Goal: Task Accomplishment & Management: Manage account settings

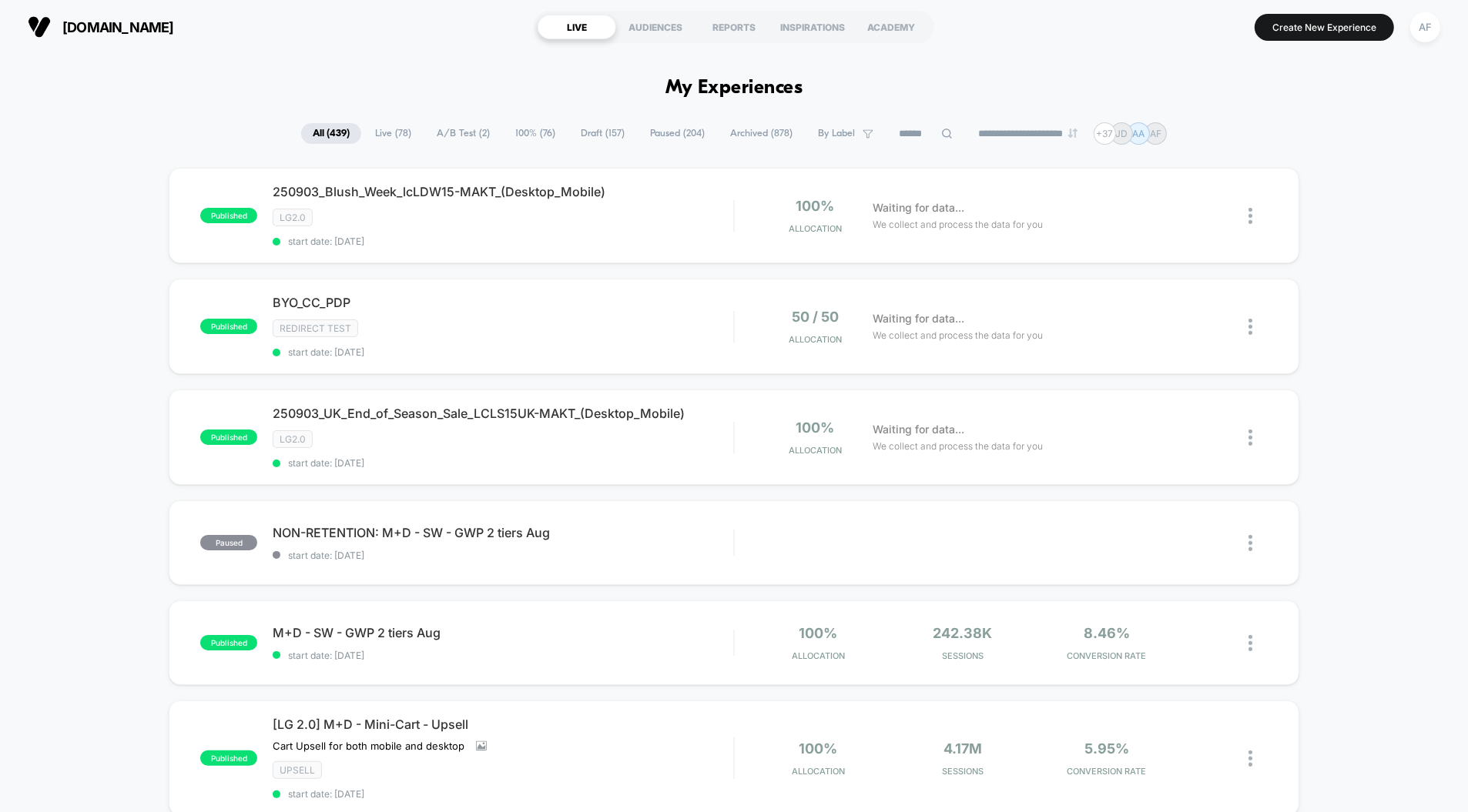
click at [514, 134] on span "100% ( 76 )" at bounding box center [535, 133] width 63 height 21
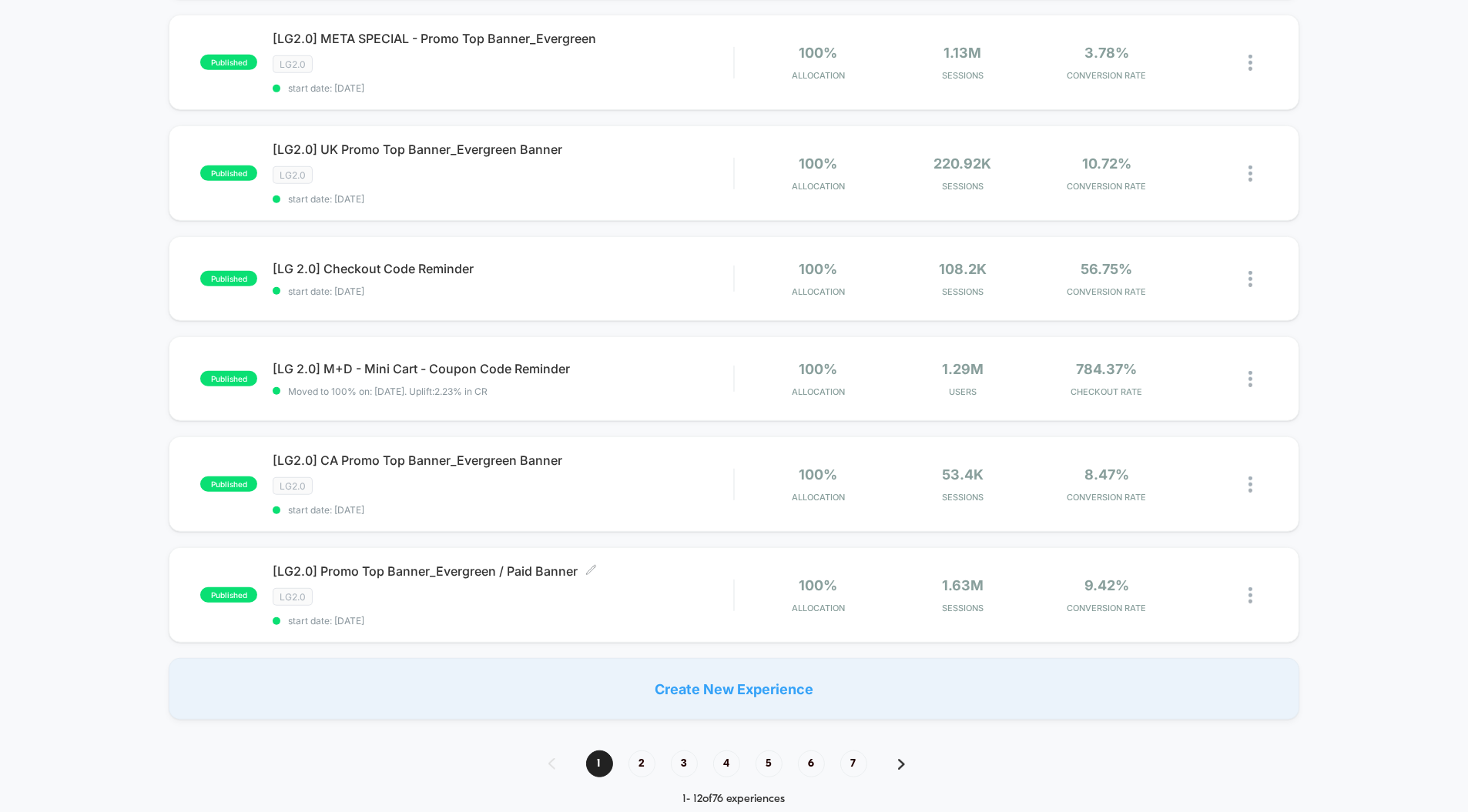
scroll to position [918, 0]
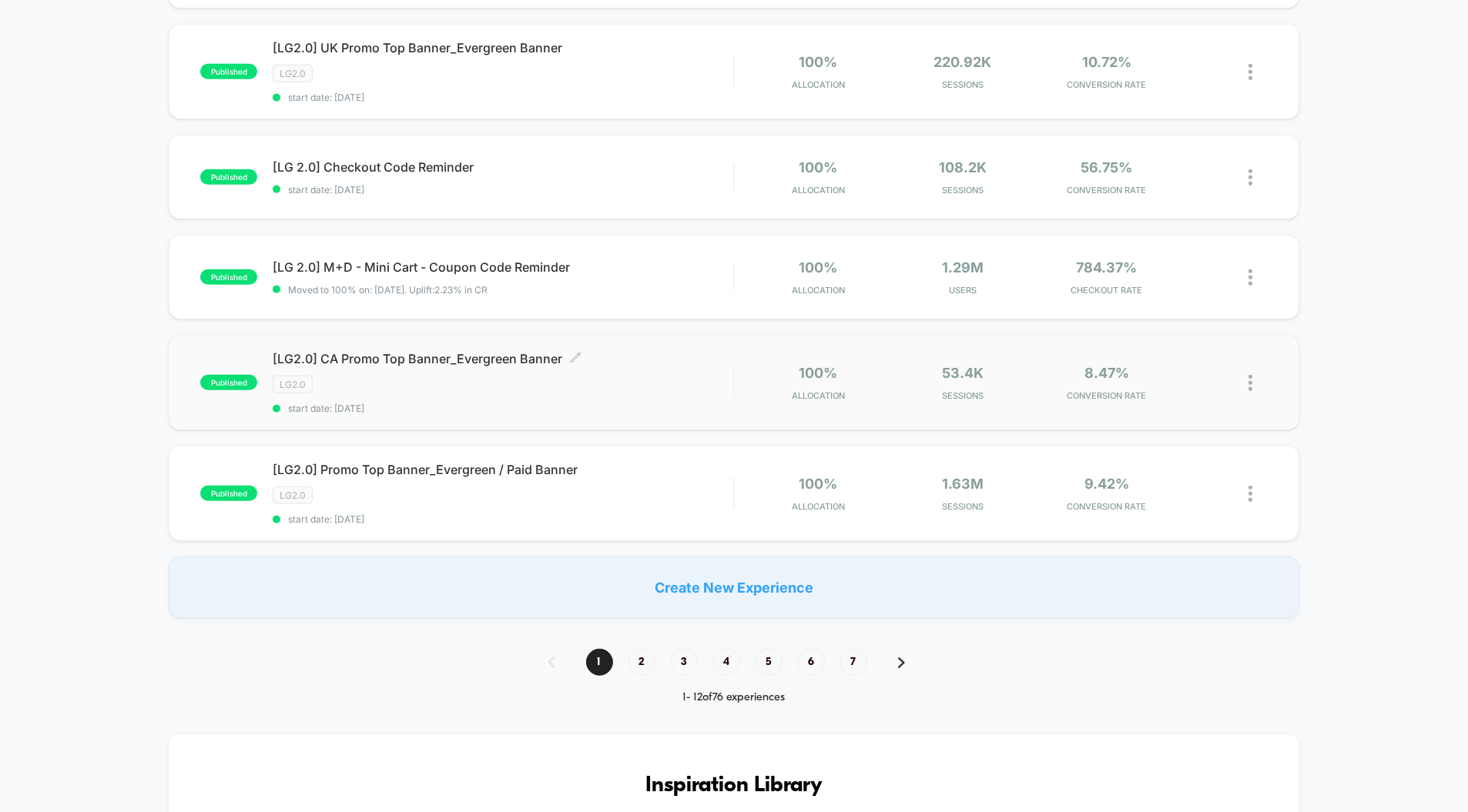
click at [476, 351] on span "[LG2.0] CA Promo Top Banner_Evergreen Banner Click to edit experience details" at bounding box center [503, 359] width 460 height 15
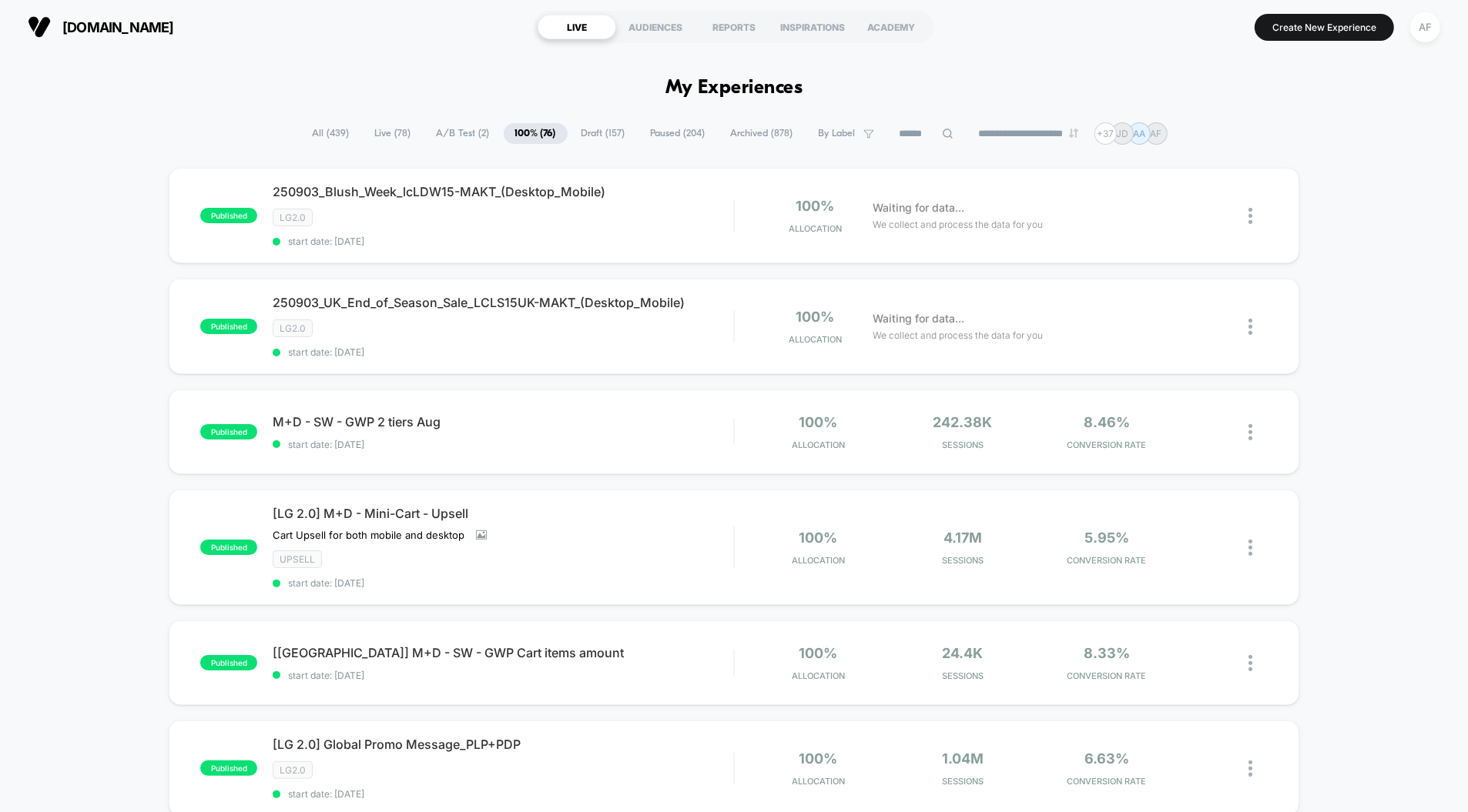
click at [448, 136] on span "A/B Test ( 2 )" at bounding box center [463, 133] width 76 height 21
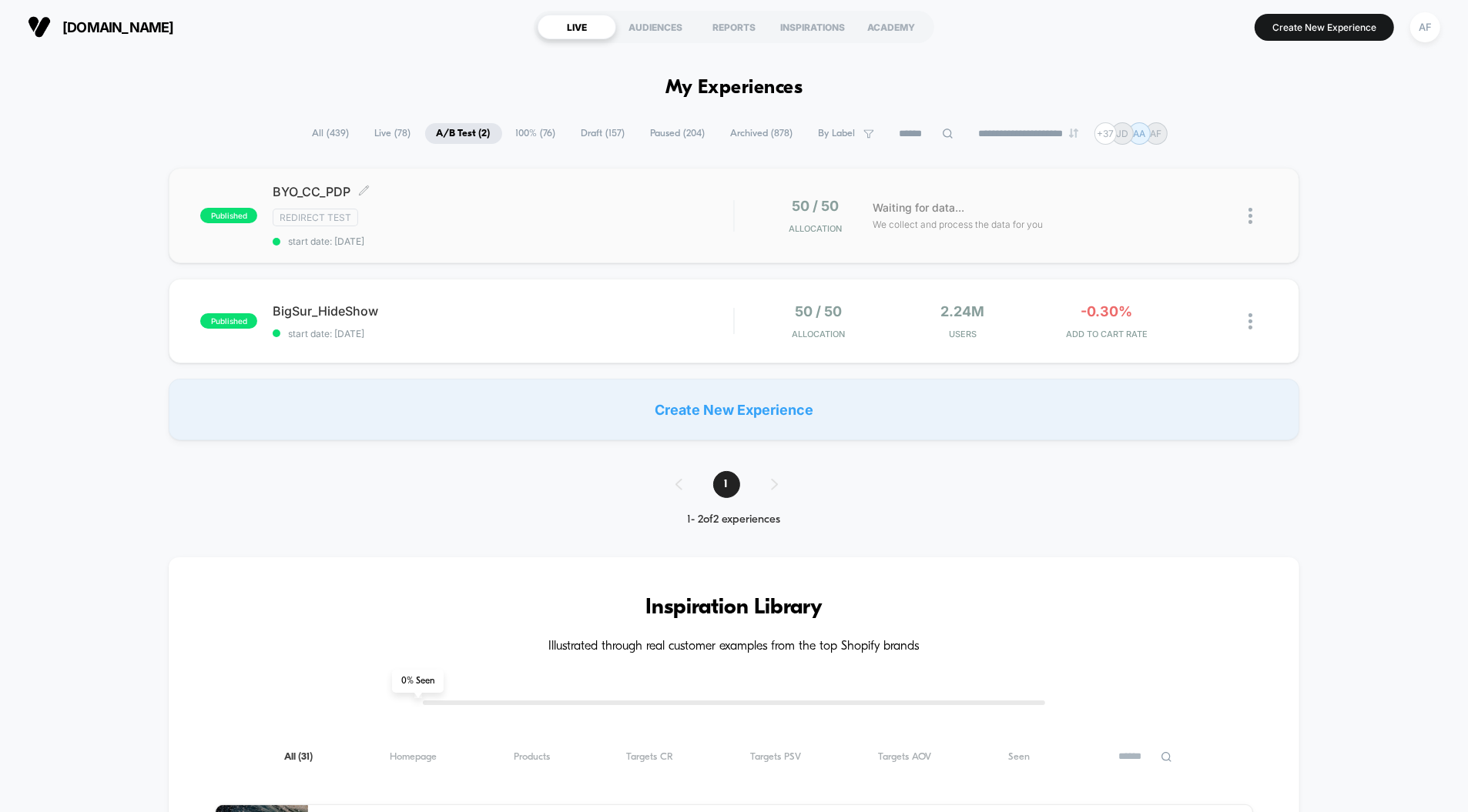
click at [572, 209] on div "Redirect Test" at bounding box center [503, 218] width 460 height 17
click at [758, 125] on span "Archived ( 878 )" at bounding box center [762, 133] width 85 height 21
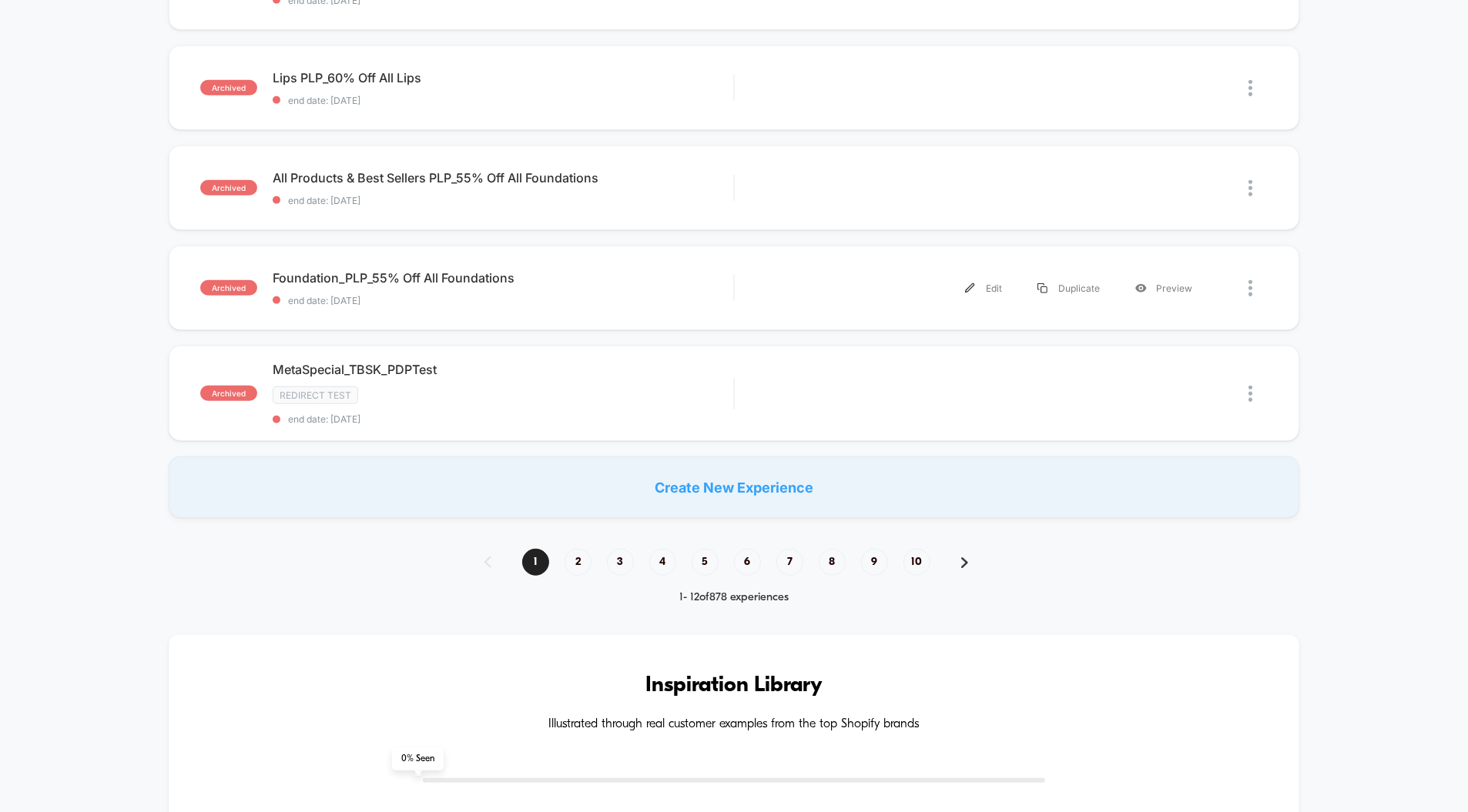
scroll to position [1021, 0]
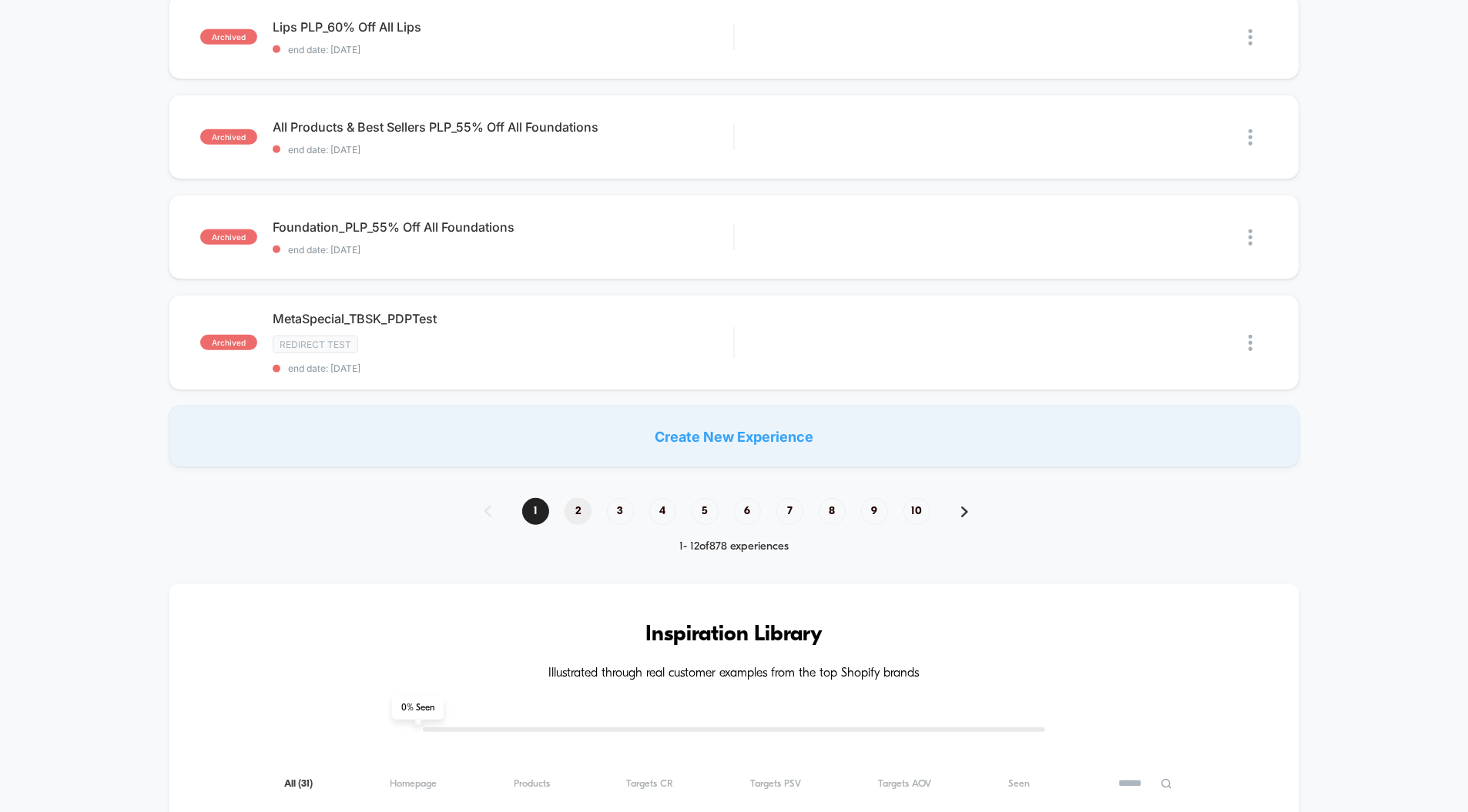
click at [579, 498] on span "2" at bounding box center [578, 511] width 27 height 27
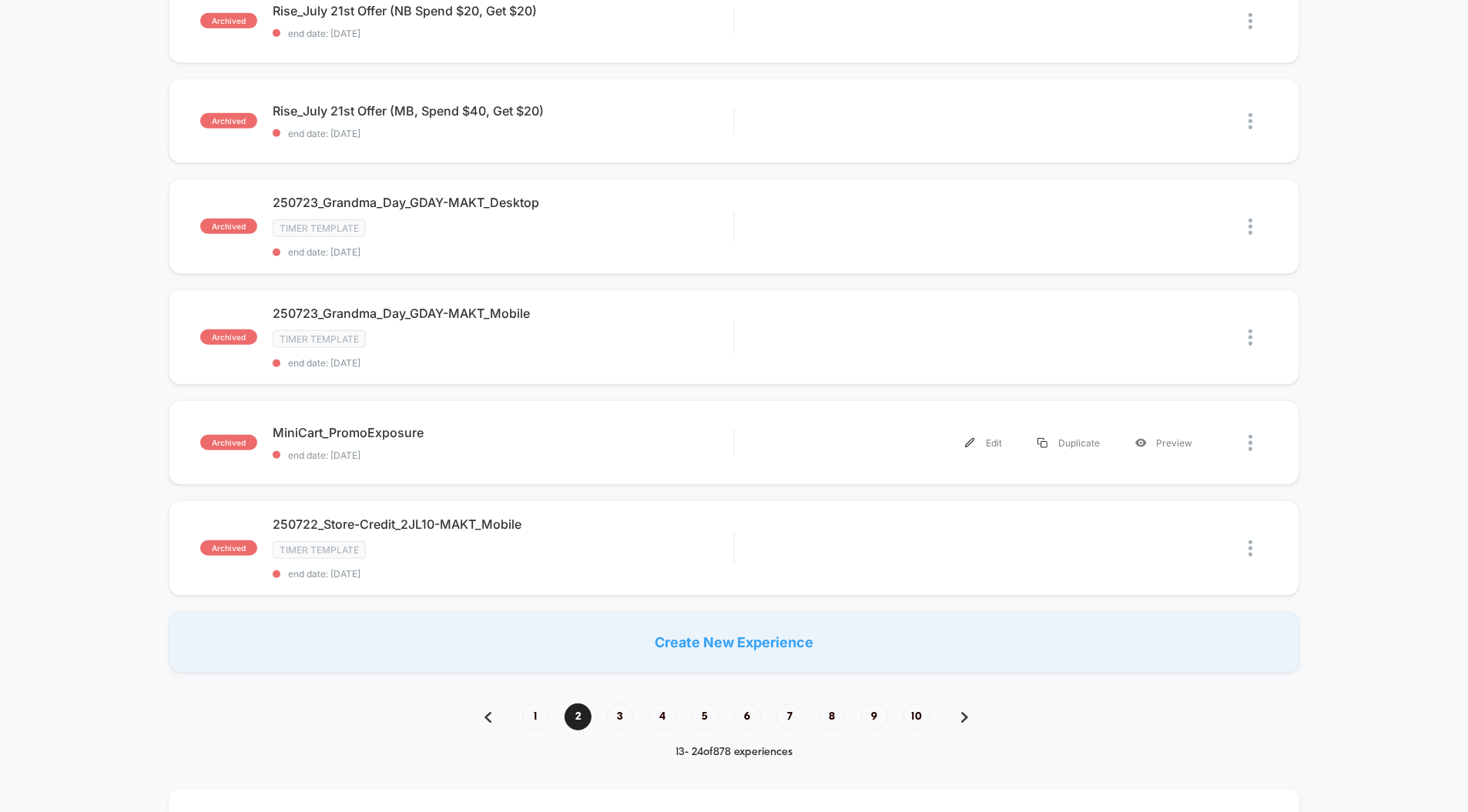
scroll to position [826, 0]
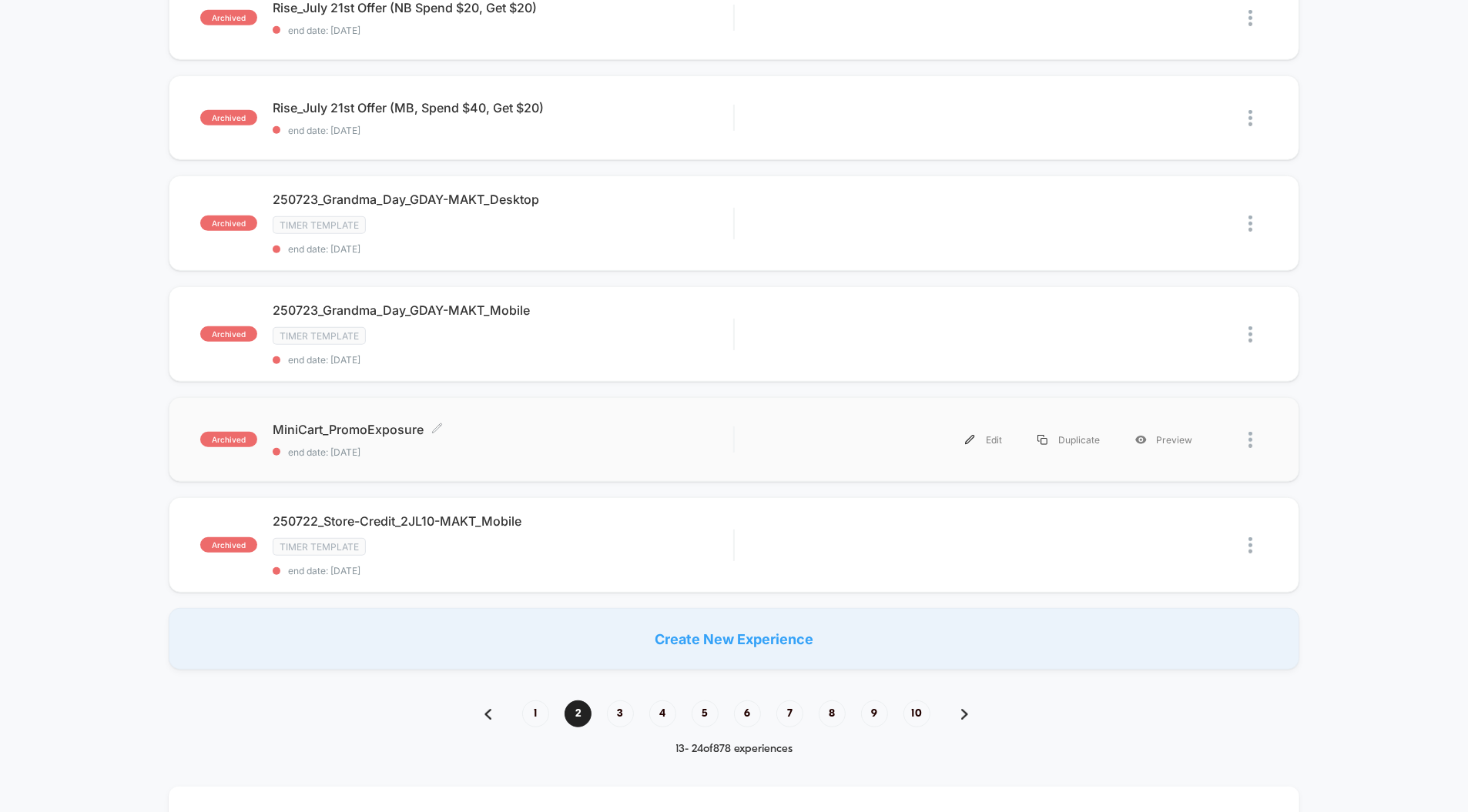
click at [664, 447] on span "end date: [DATE]" at bounding box center [503, 452] width 460 height 12
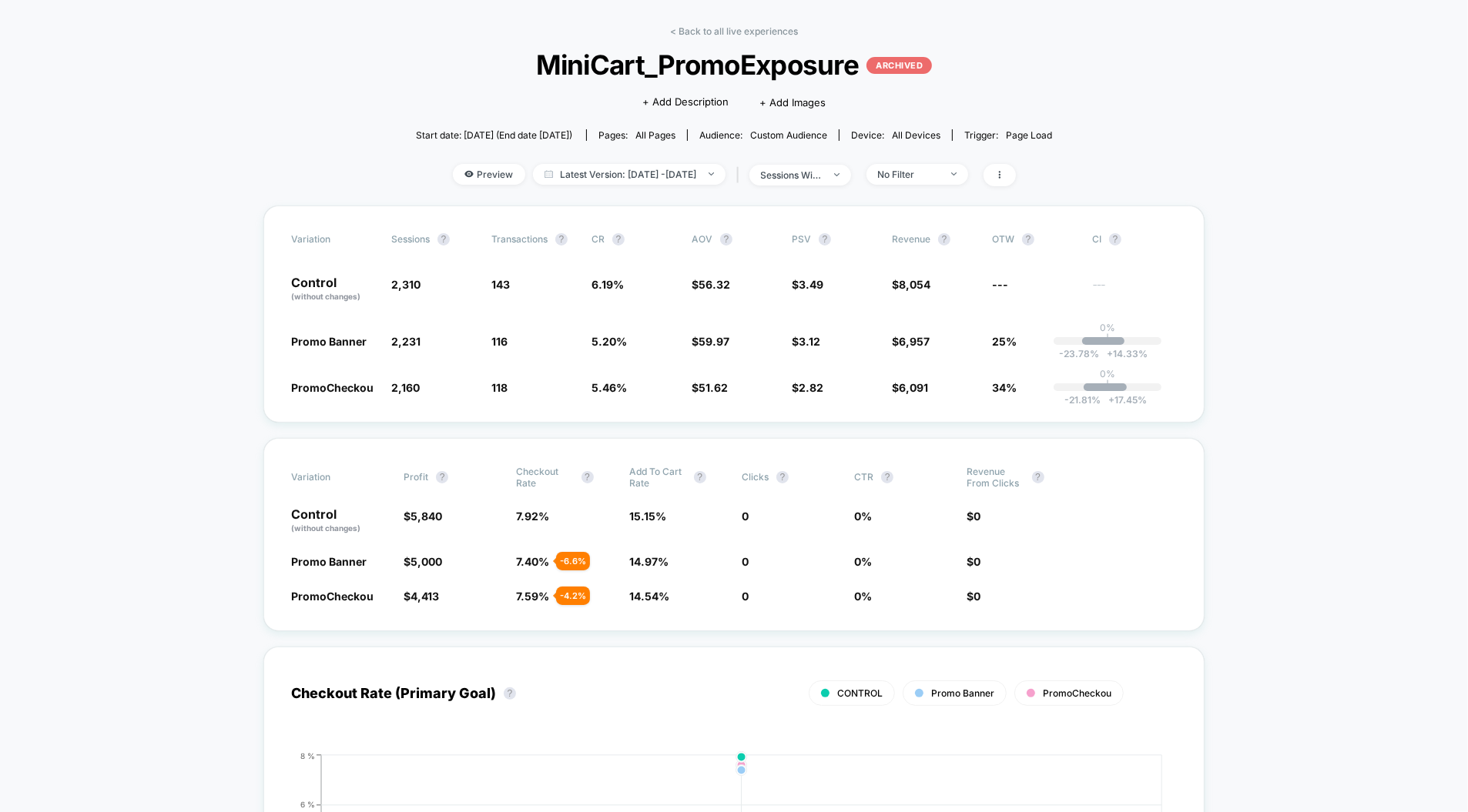
scroll to position [44, 0]
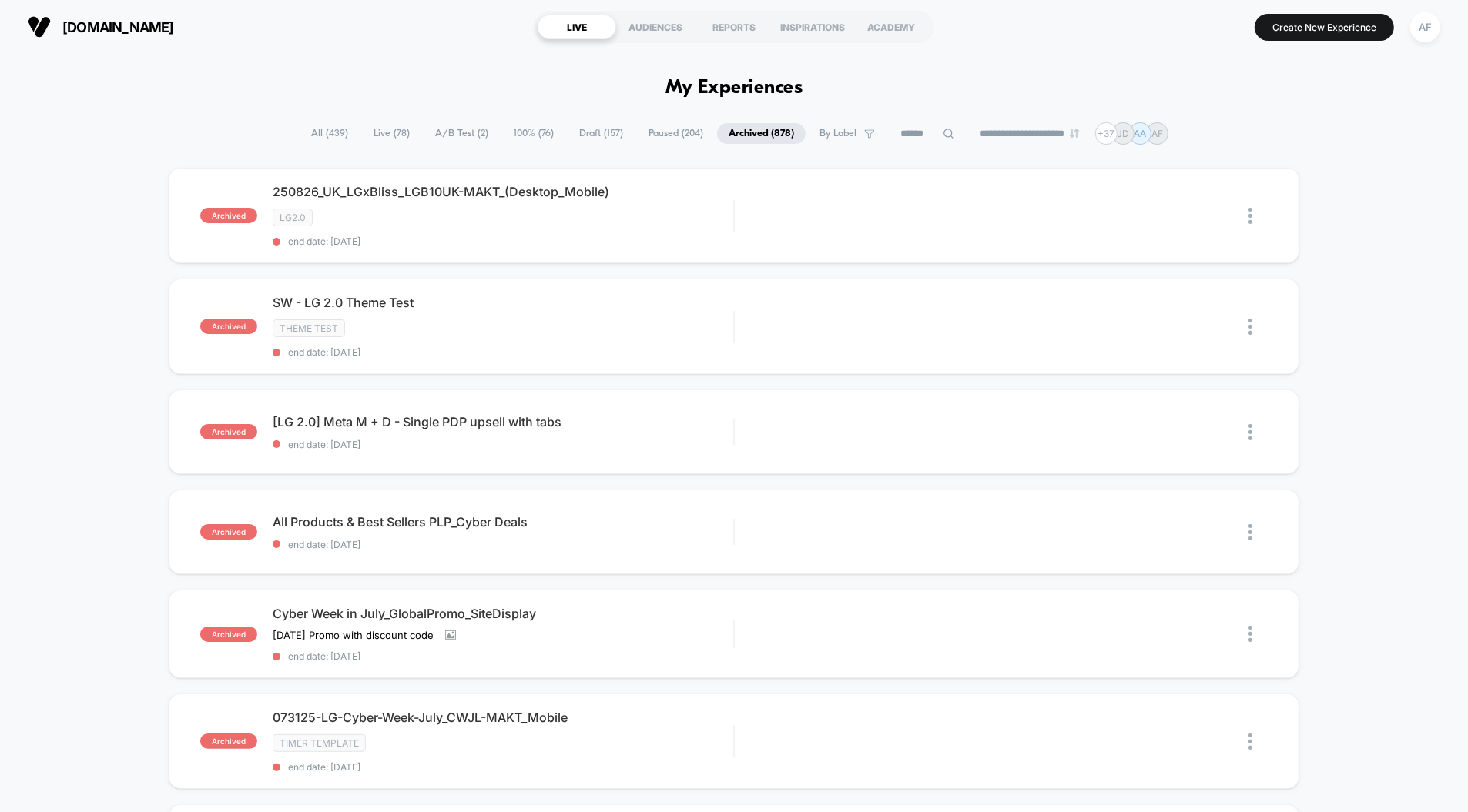
click at [522, 134] on span "100% ( 76 )" at bounding box center [533, 133] width 63 height 21
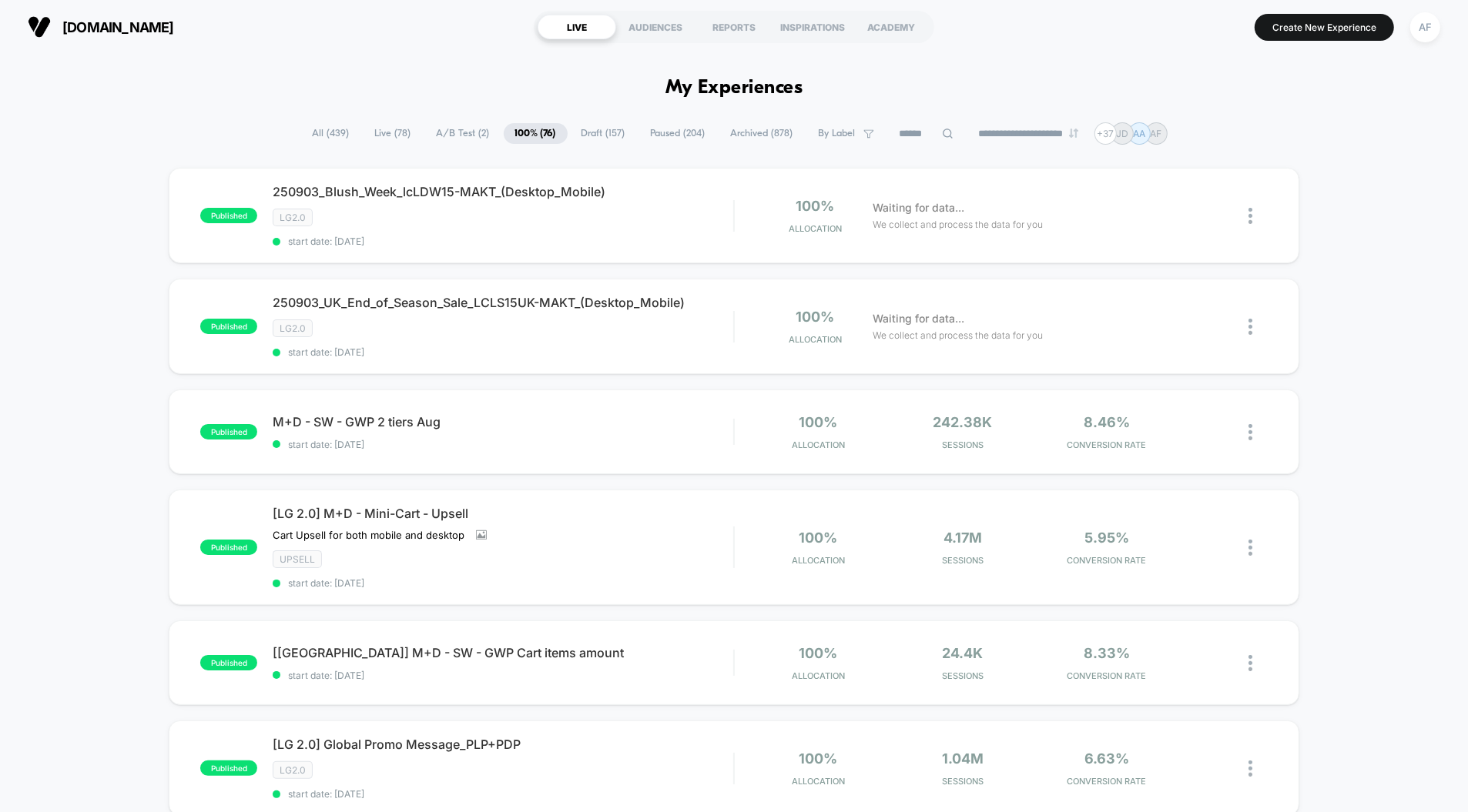
click at [444, 135] on span "A/B Test ( 2 )" at bounding box center [463, 133] width 76 height 21
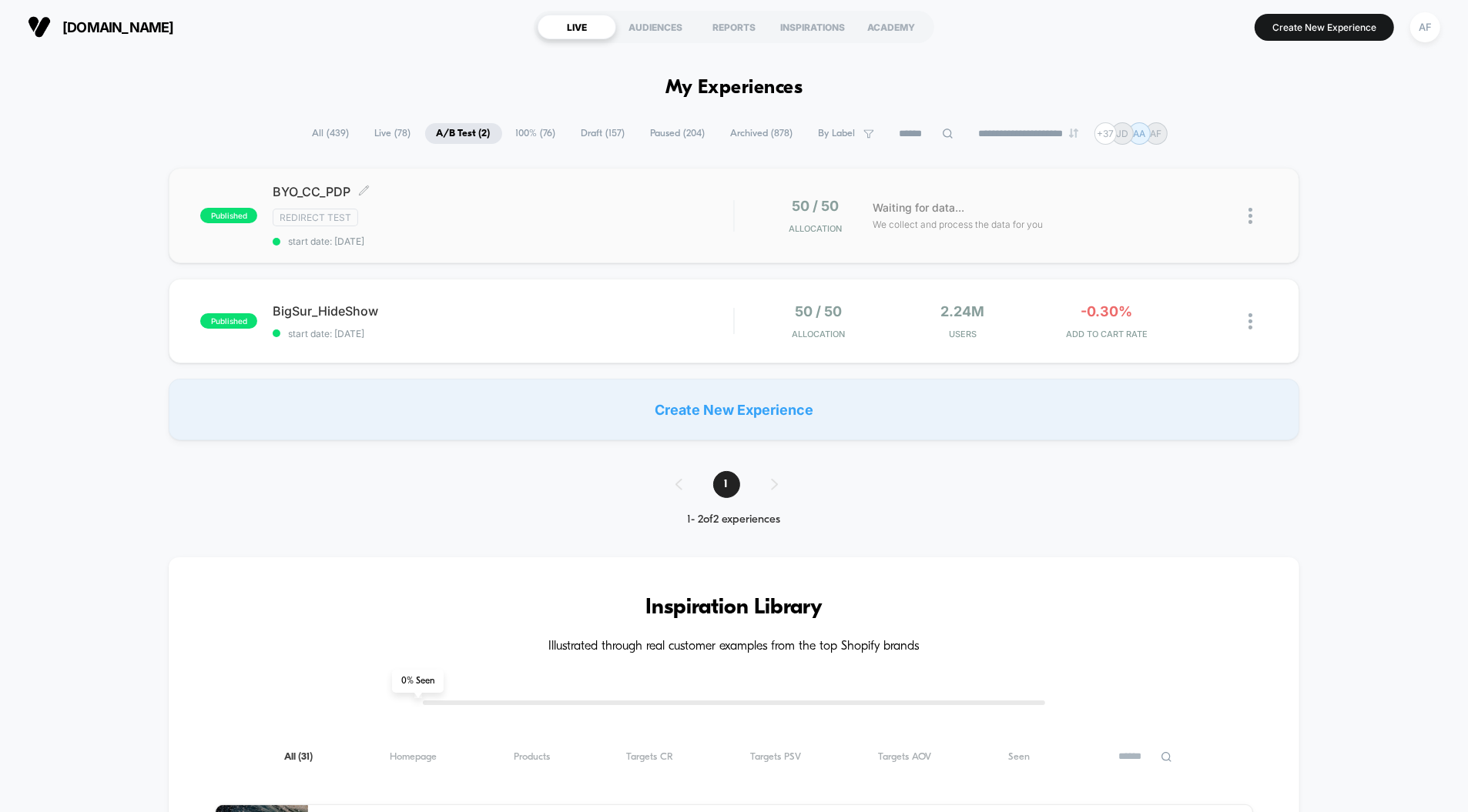
click at [563, 212] on div "Redirect Test" at bounding box center [503, 218] width 460 height 17
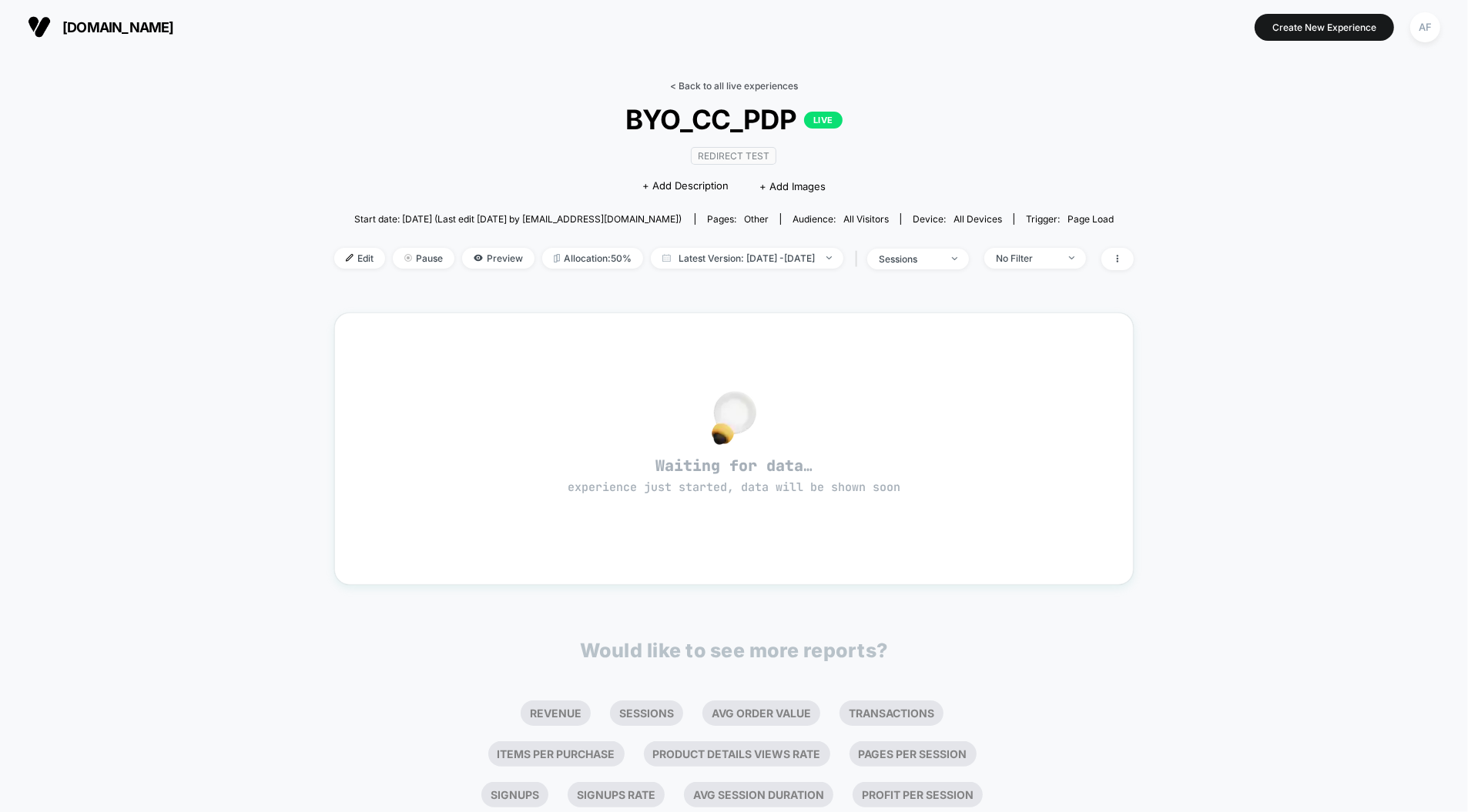
click at [710, 86] on link "< Back to all live experiences" at bounding box center [734, 86] width 128 height 12
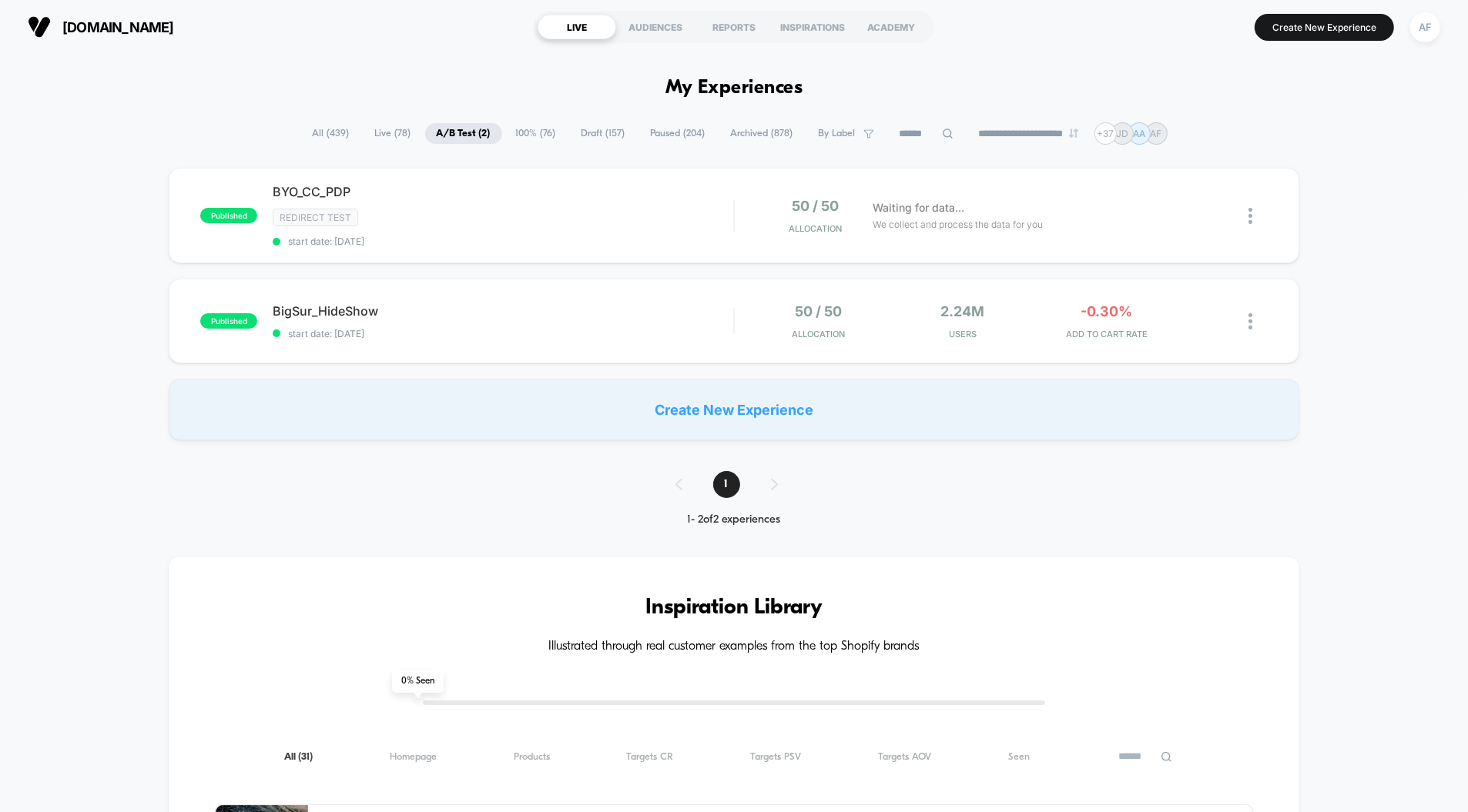
click at [758, 134] on span "Archived ( 878 )" at bounding box center [762, 133] width 85 height 21
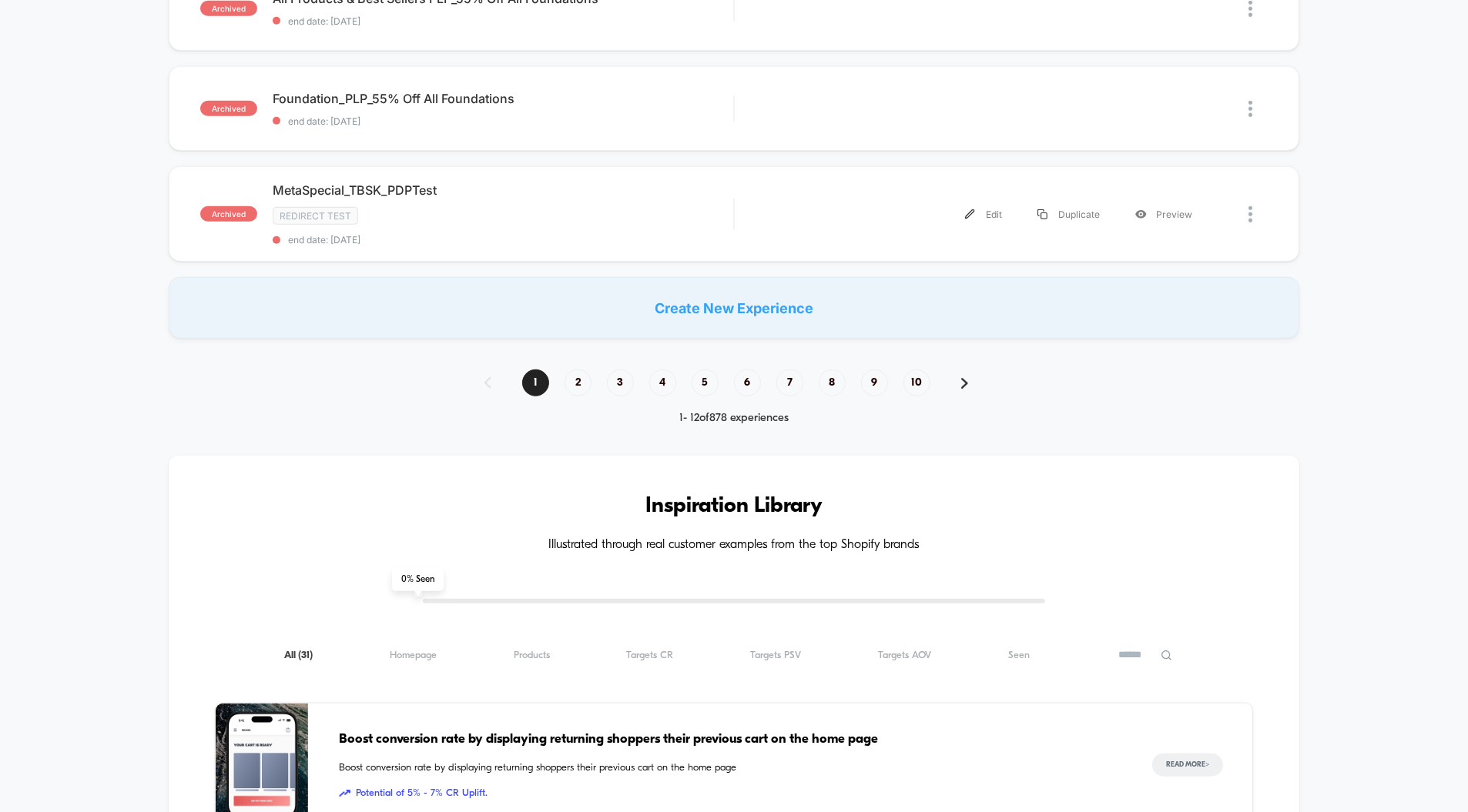
scroll to position [1155, 0]
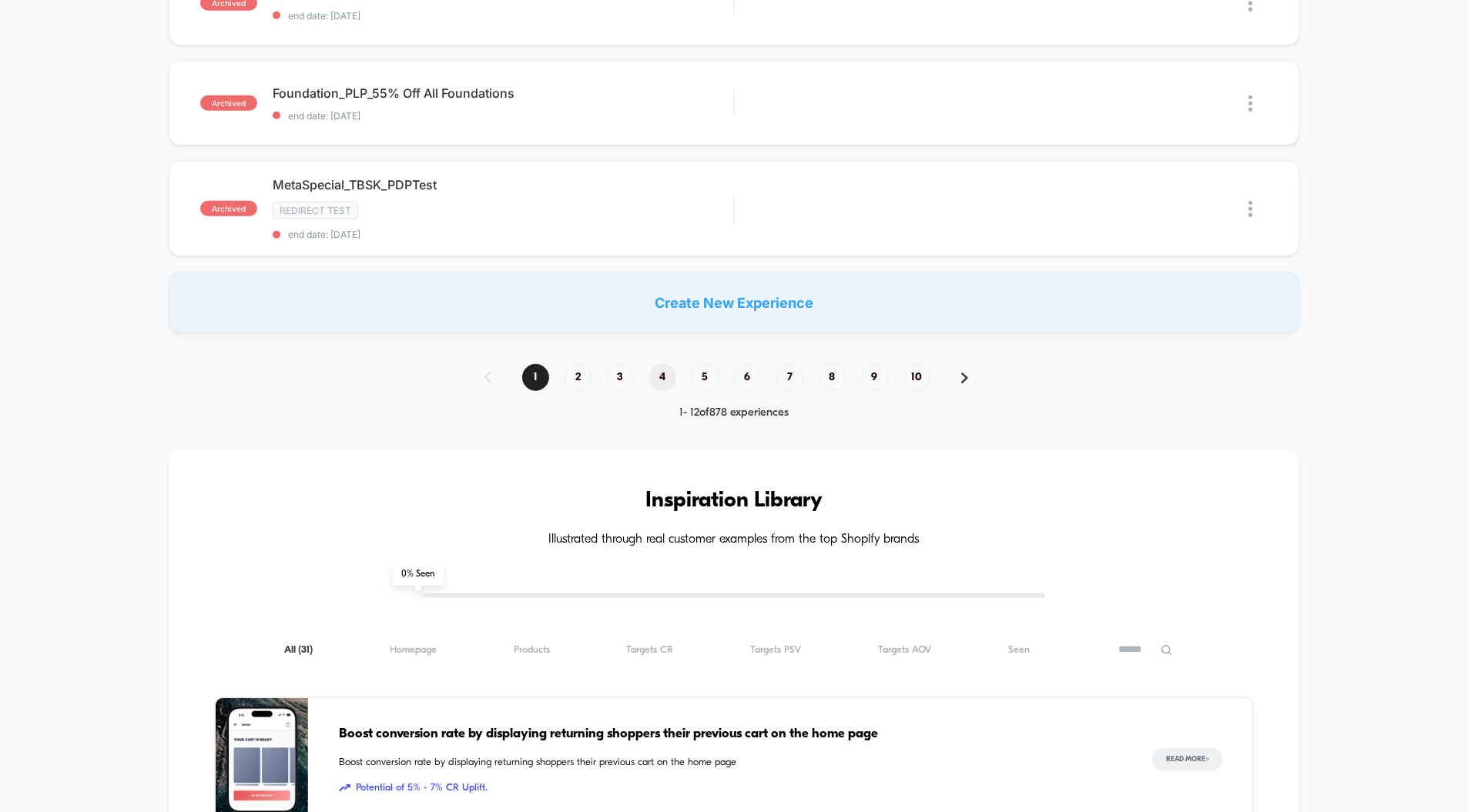
click at [657, 364] on span "4" at bounding box center [663, 378] width 27 height 27
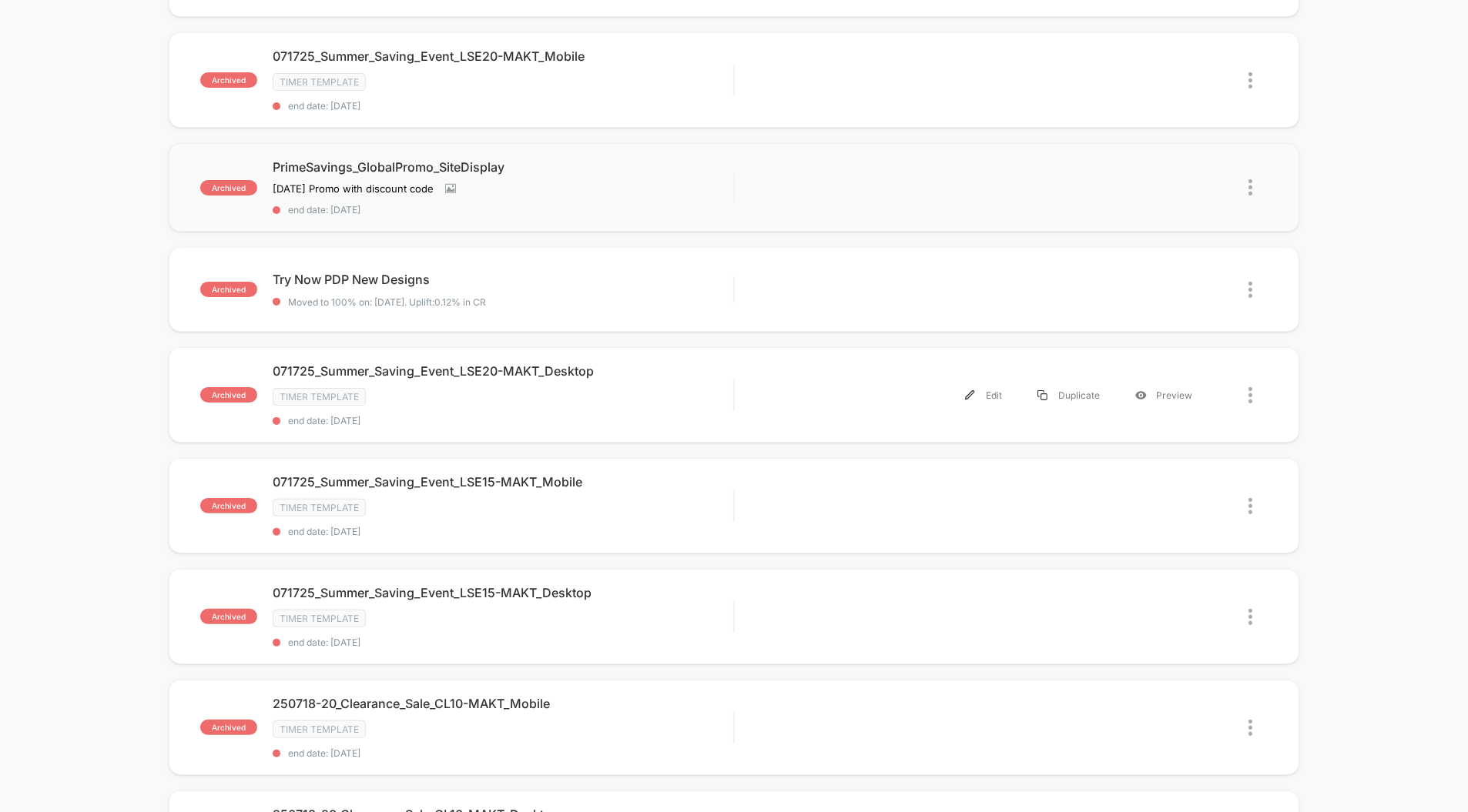
scroll to position [237, 0]
click at [614, 281] on div "Try Now PDP New Designs Click to edit experience details Click to edit experien…" at bounding box center [503, 288] width 460 height 36
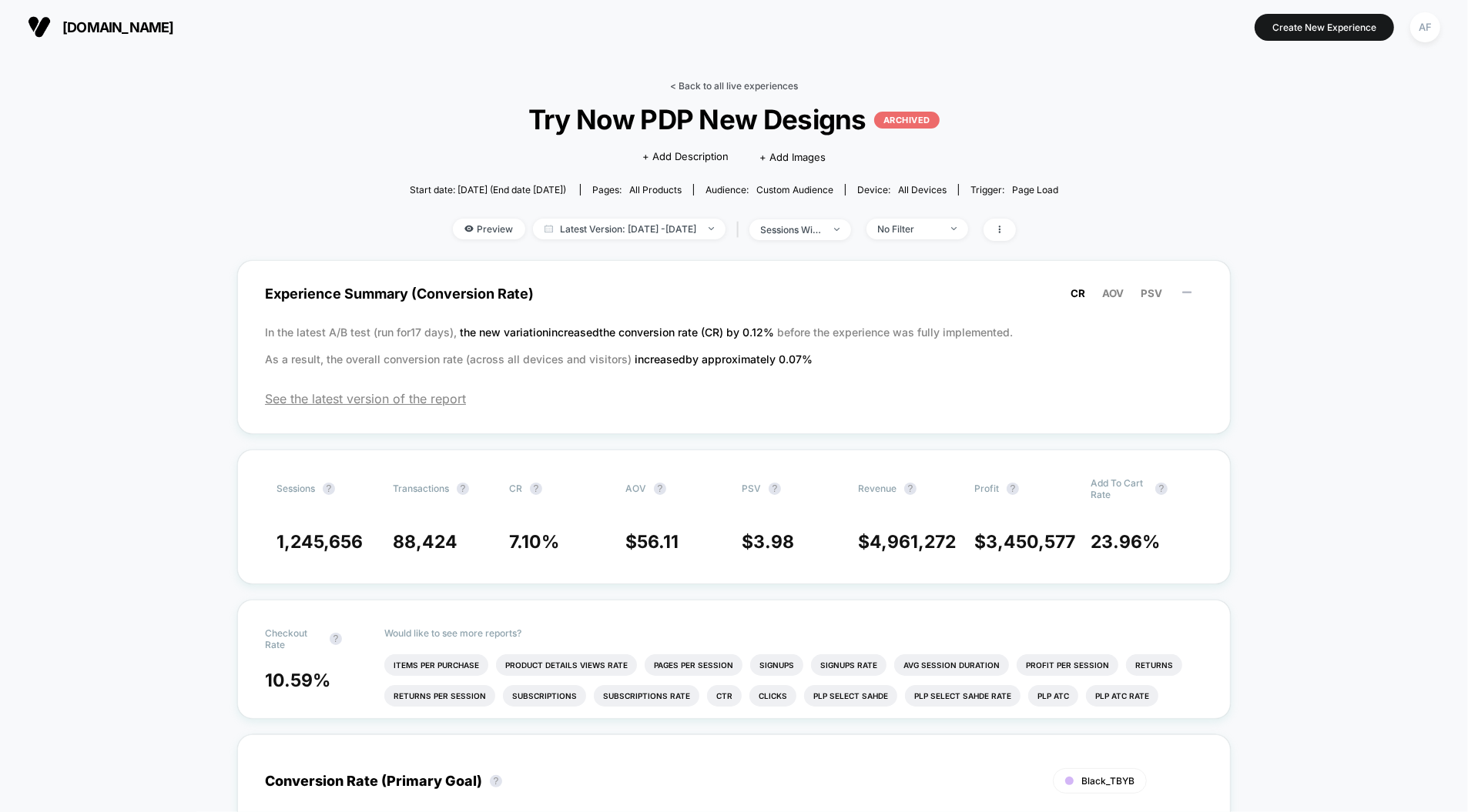
click at [692, 81] on link "< Back to all live experiences" at bounding box center [734, 86] width 128 height 12
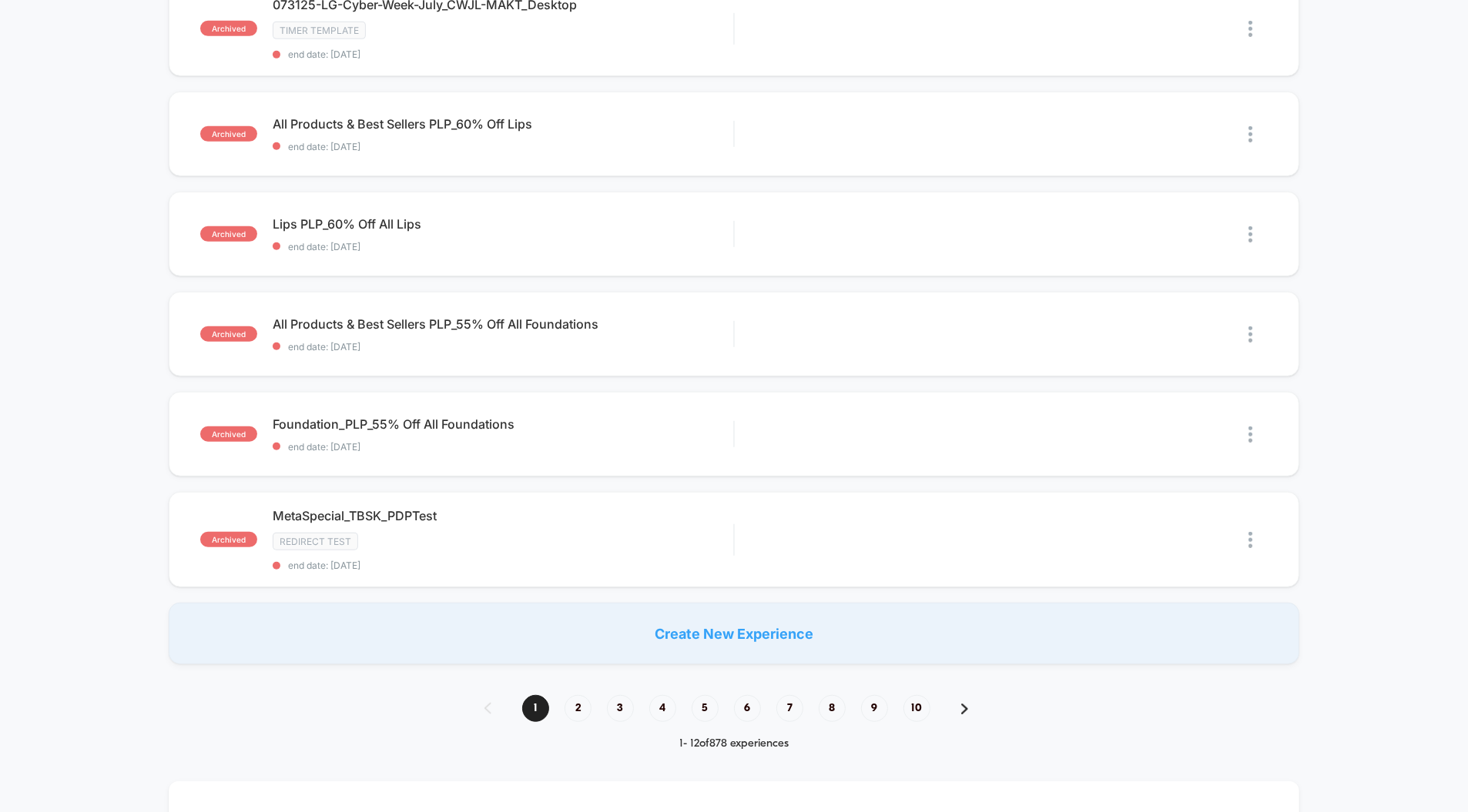
scroll to position [827, 0]
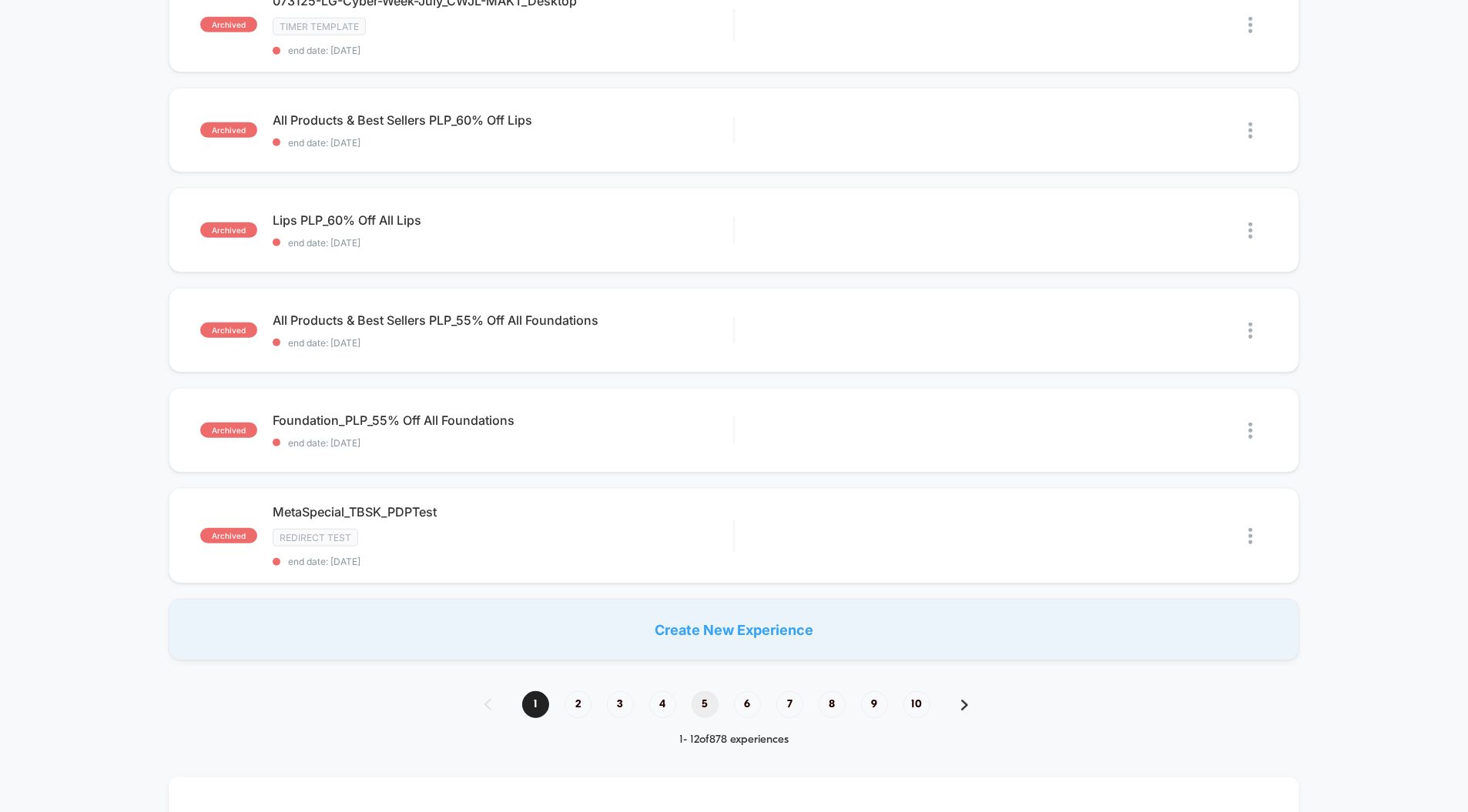
click at [712, 691] on span "5" at bounding box center [705, 705] width 27 height 27
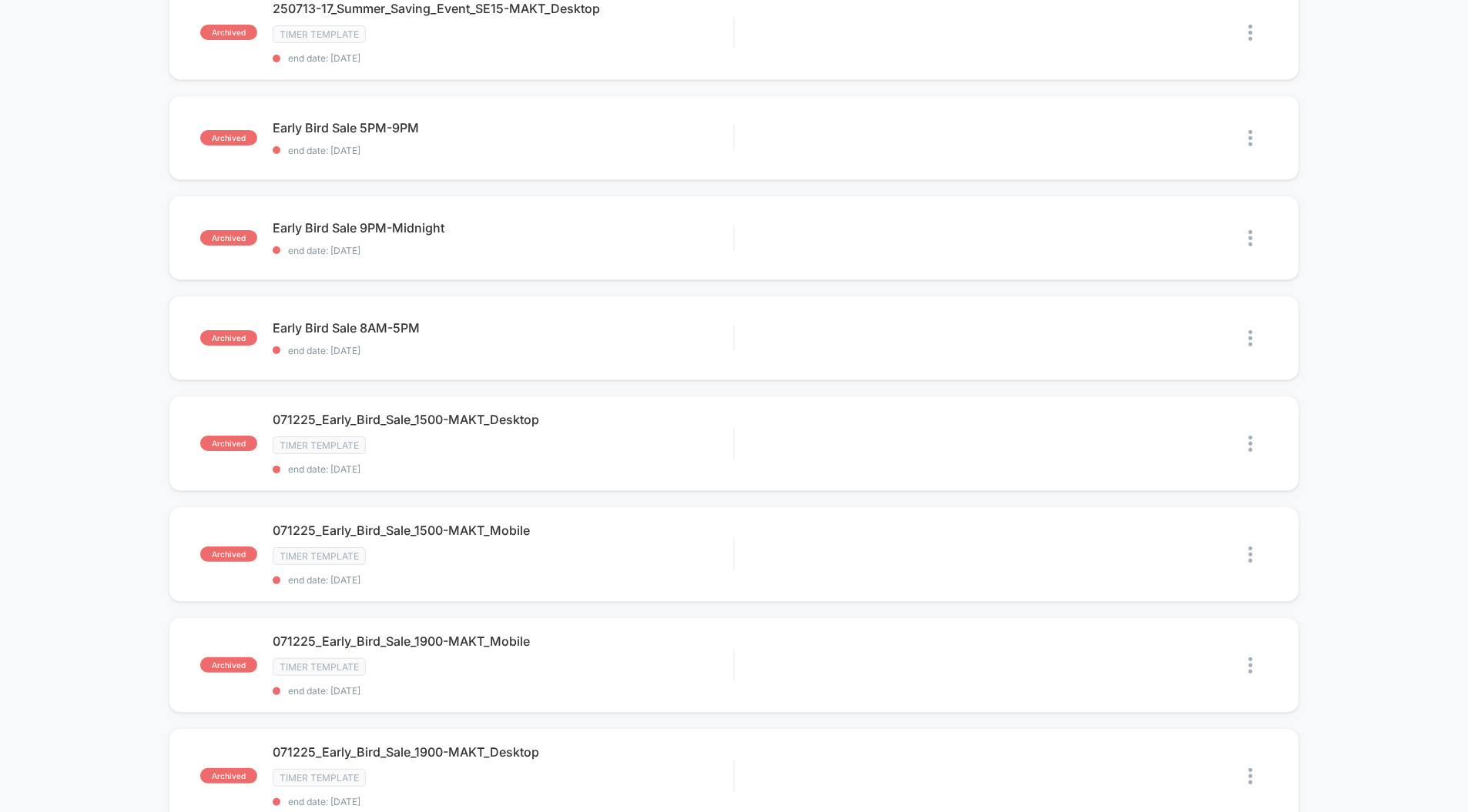
scroll to position [0, 0]
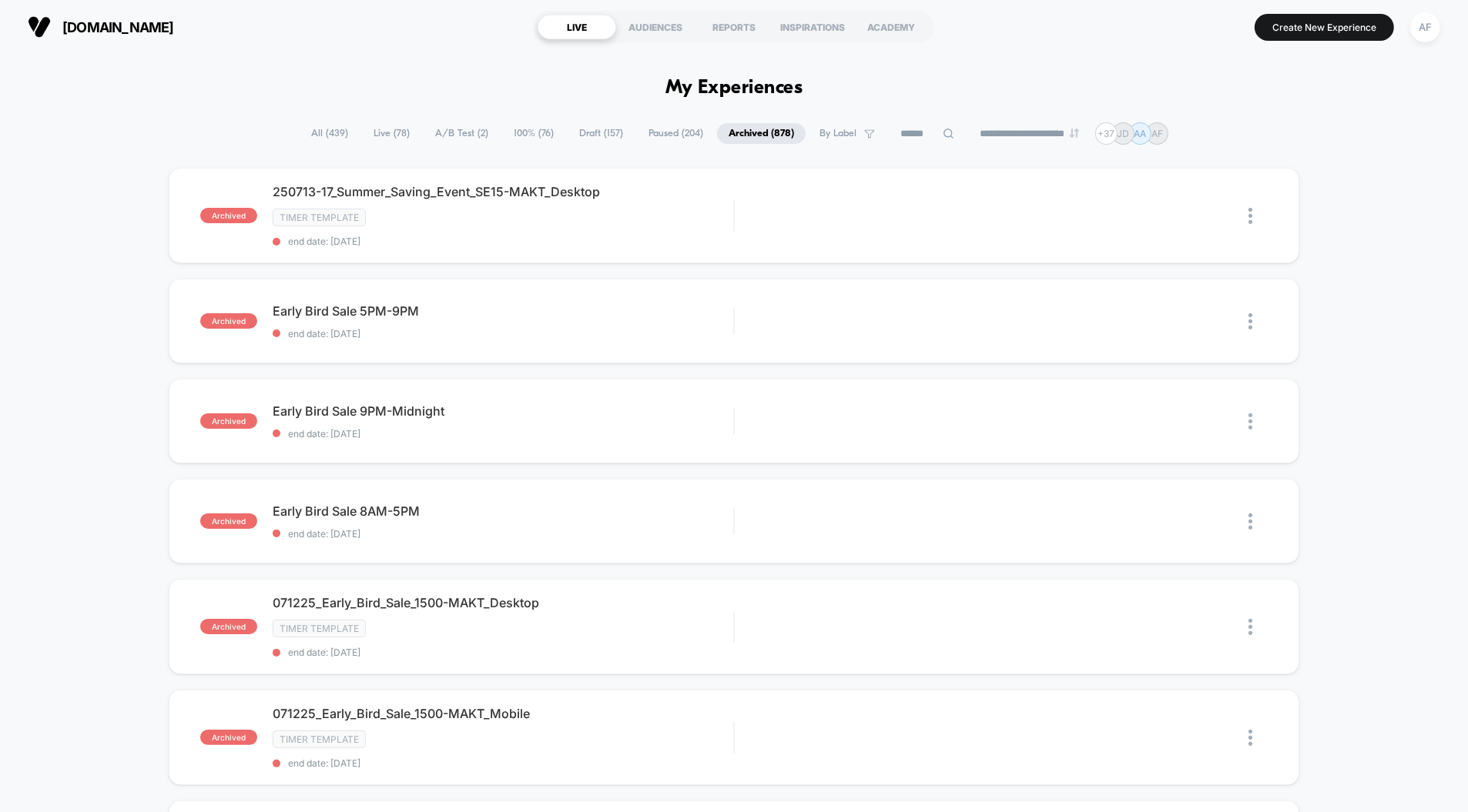
click at [943, 130] on icon at bounding box center [949, 133] width 12 height 12
type input "****"
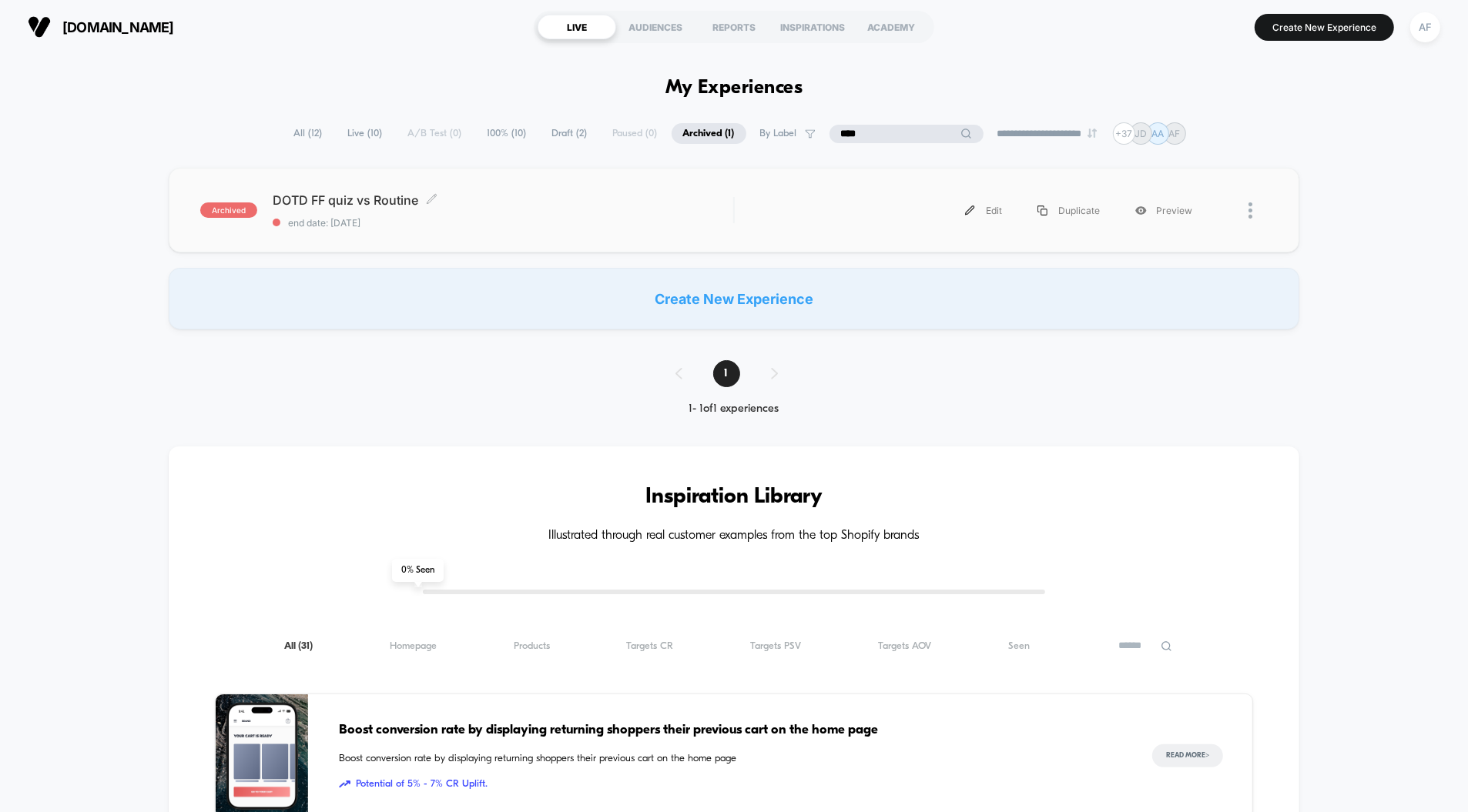
click at [571, 199] on span "DOTD FF quiz vs Routine Click to edit experience details" at bounding box center [503, 200] width 460 height 15
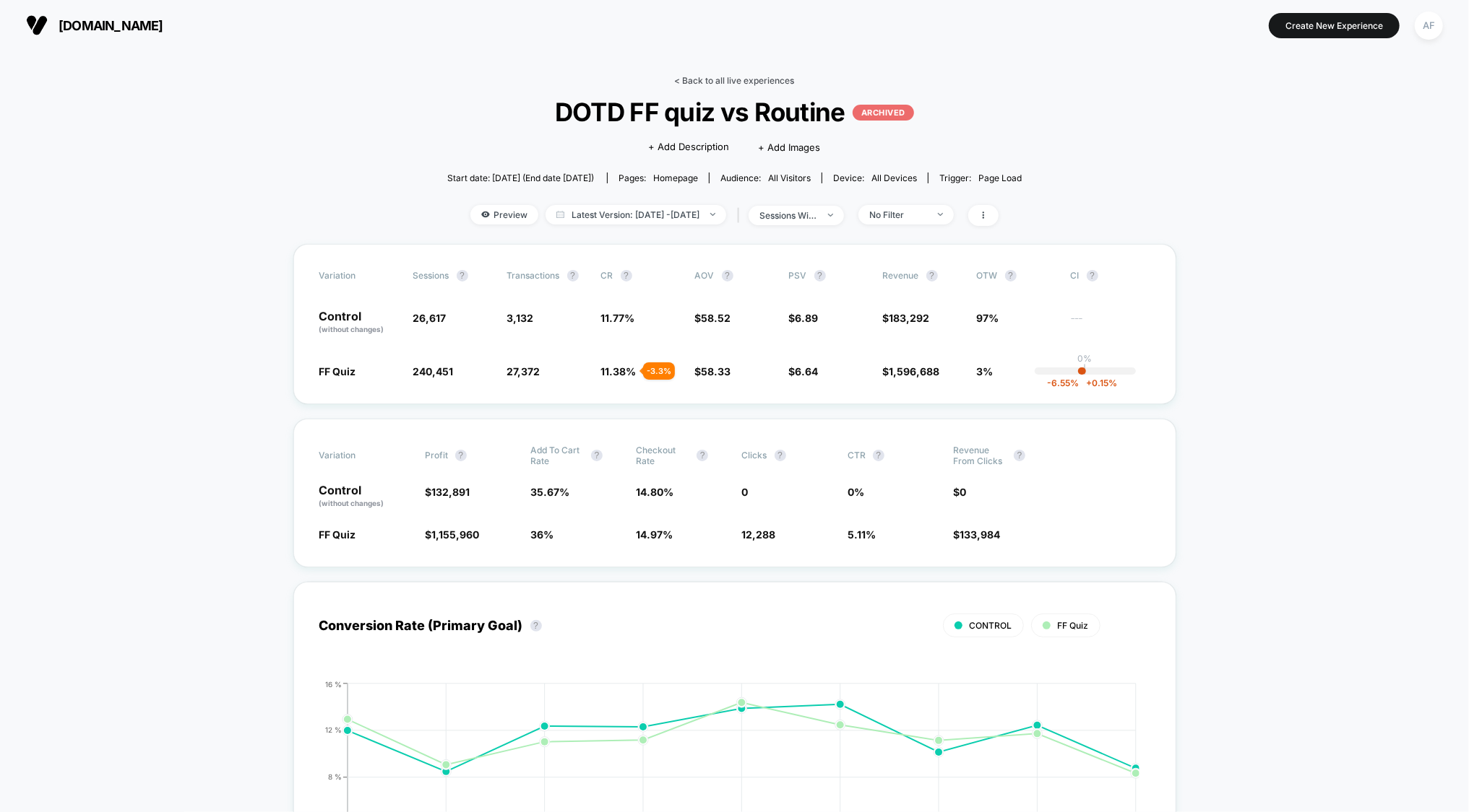
click at [744, 76] on link "< Back to all live experiences" at bounding box center [734, 81] width 120 height 11
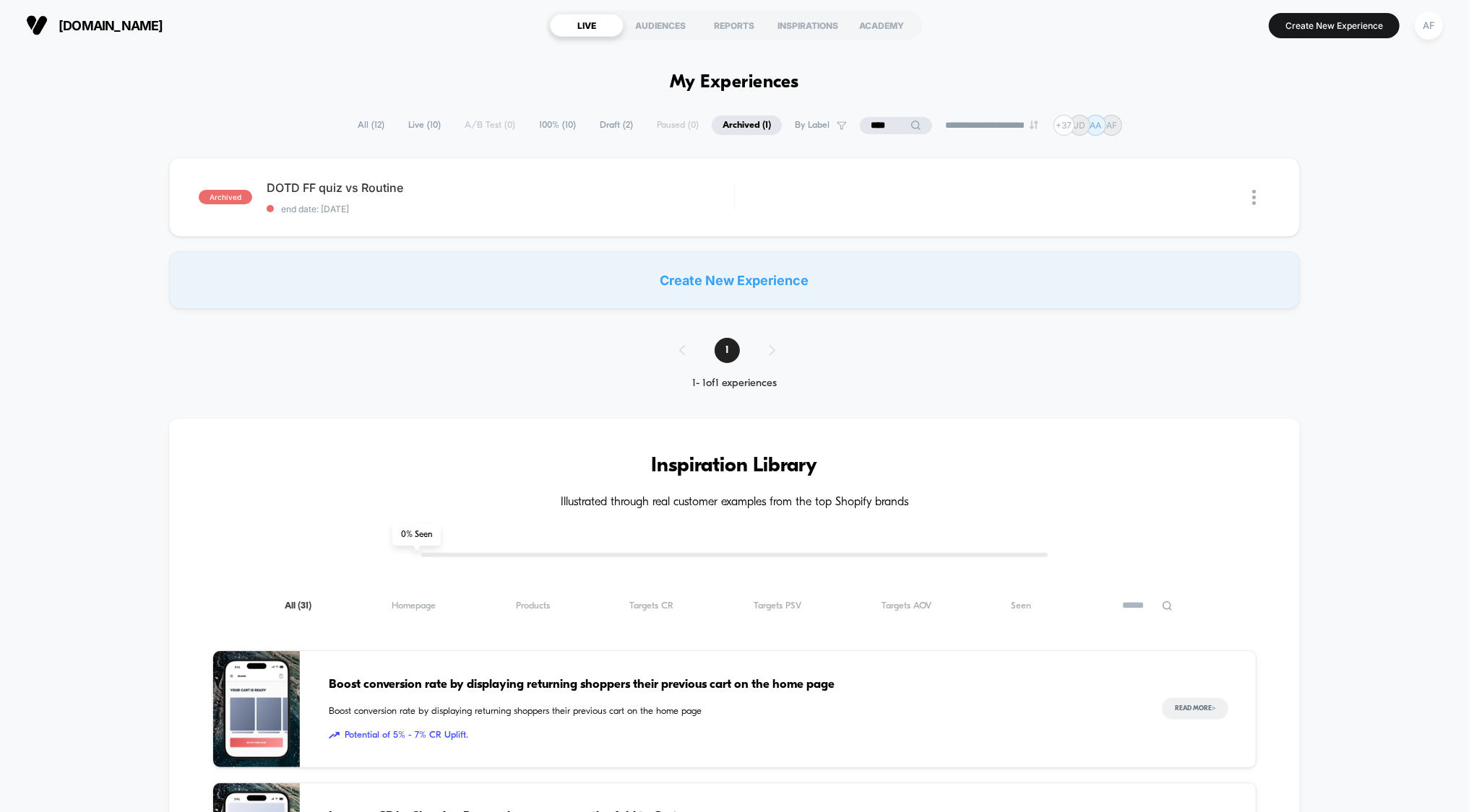
click at [882, 129] on input "****" at bounding box center [896, 125] width 73 height 17
click at [882, 129] on input "****" at bounding box center [895, 125] width 144 height 17
type input "***"
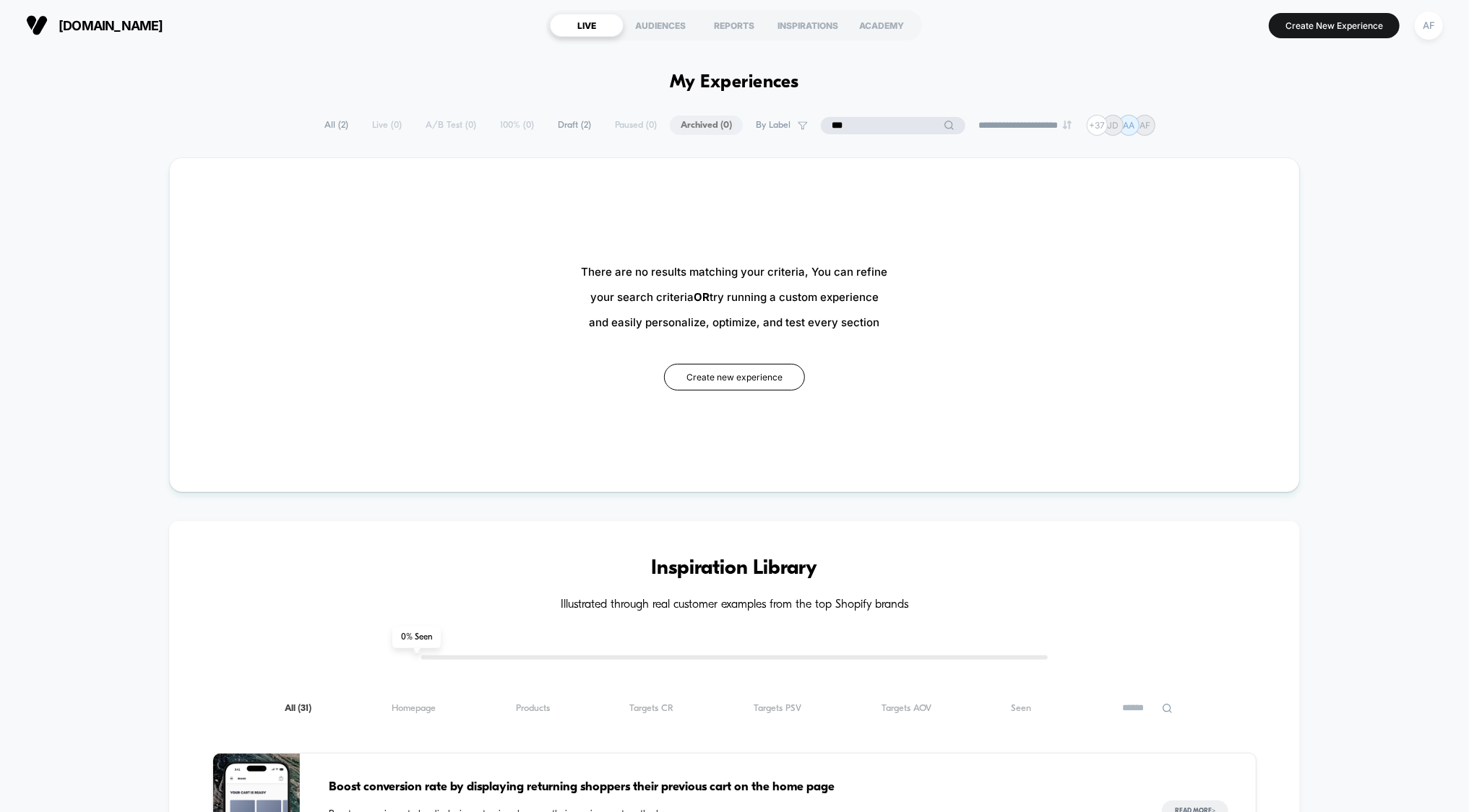
click at [324, 125] on span "All ( 2 )" at bounding box center [336, 125] width 45 height 20
click at [365, 121] on span "All ( 2 )" at bounding box center [373, 125] width 45 height 20
click at [365, 125] on span "All ( 2 )" at bounding box center [373, 125] width 45 height 20
click at [881, 124] on input "***" at bounding box center [893, 125] width 73 height 17
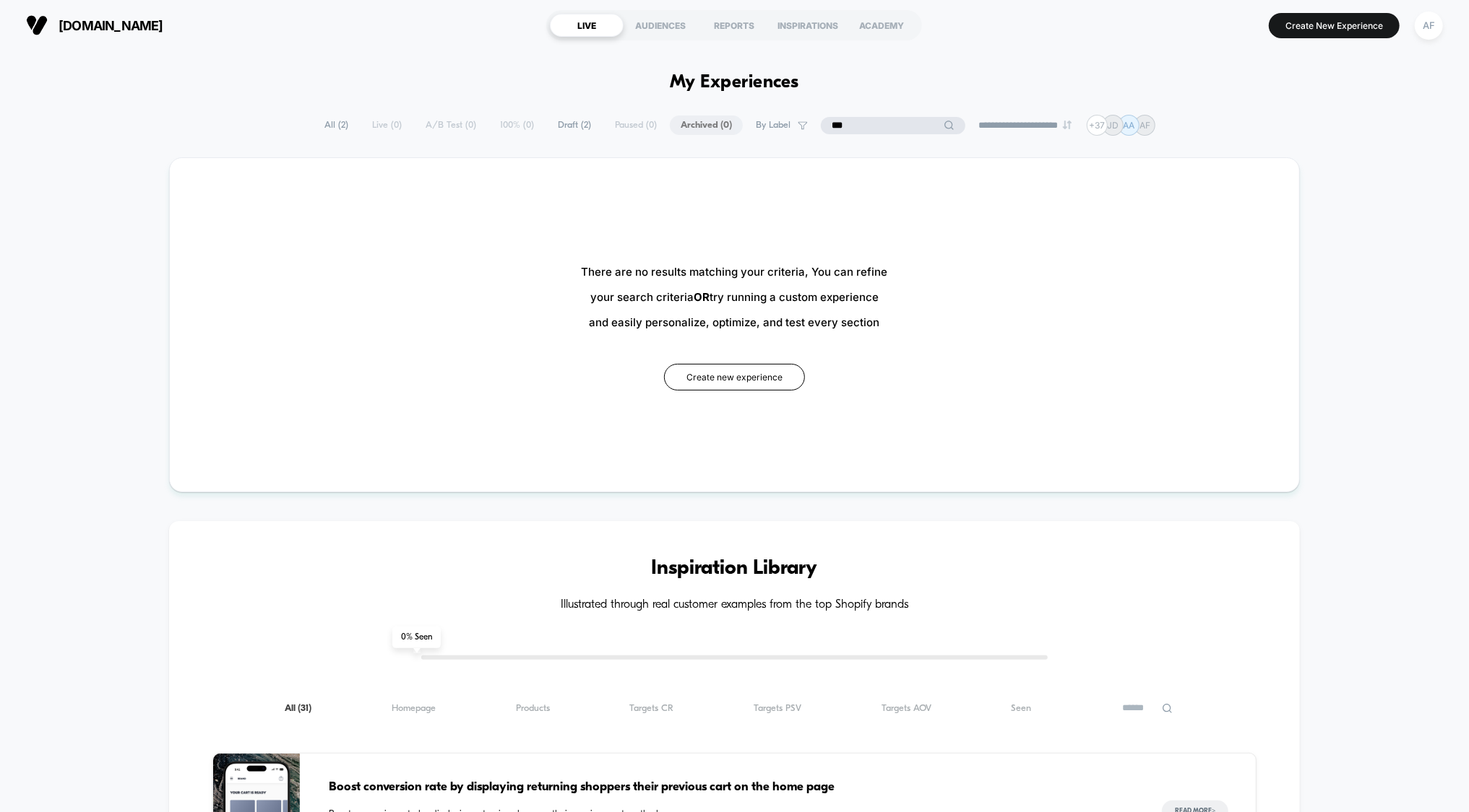
click at [881, 124] on input "***" at bounding box center [892, 125] width 144 height 17
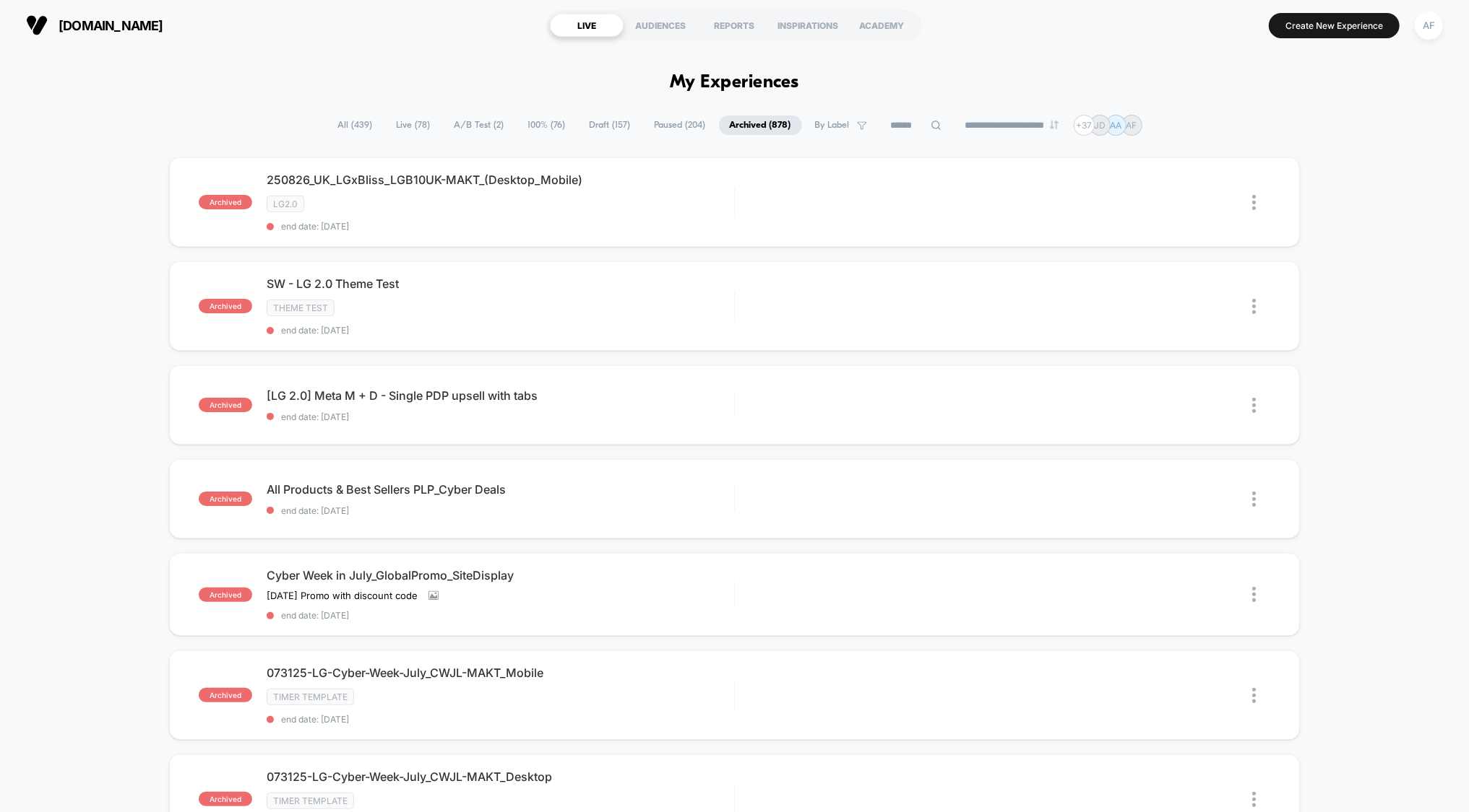
click at [327, 127] on span "All ( 439 )" at bounding box center [355, 125] width 56 height 20
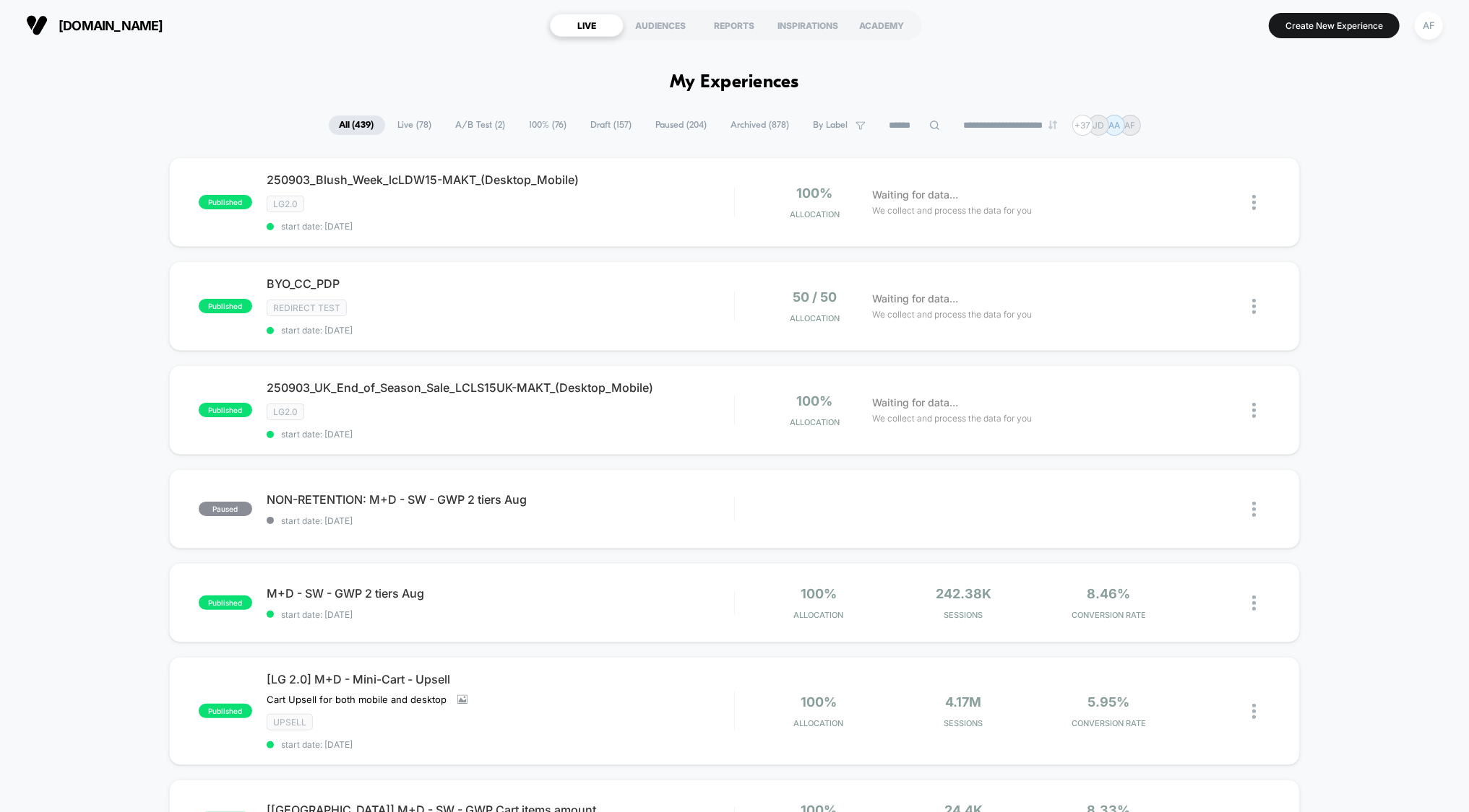
click at [929, 126] on icon at bounding box center [934, 125] width 11 height 11
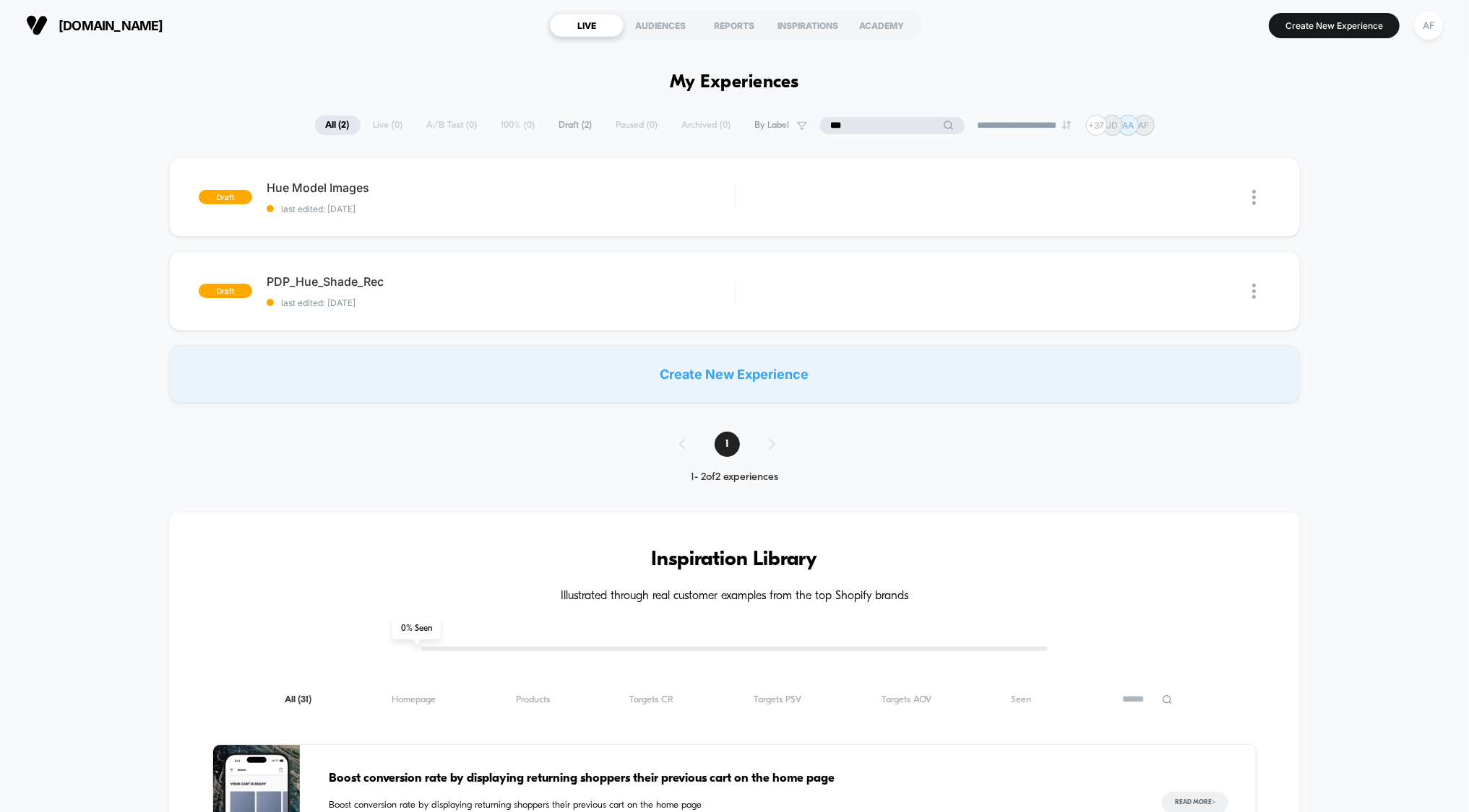
click at [886, 126] on input "***" at bounding box center [891, 125] width 144 height 17
type input "***"
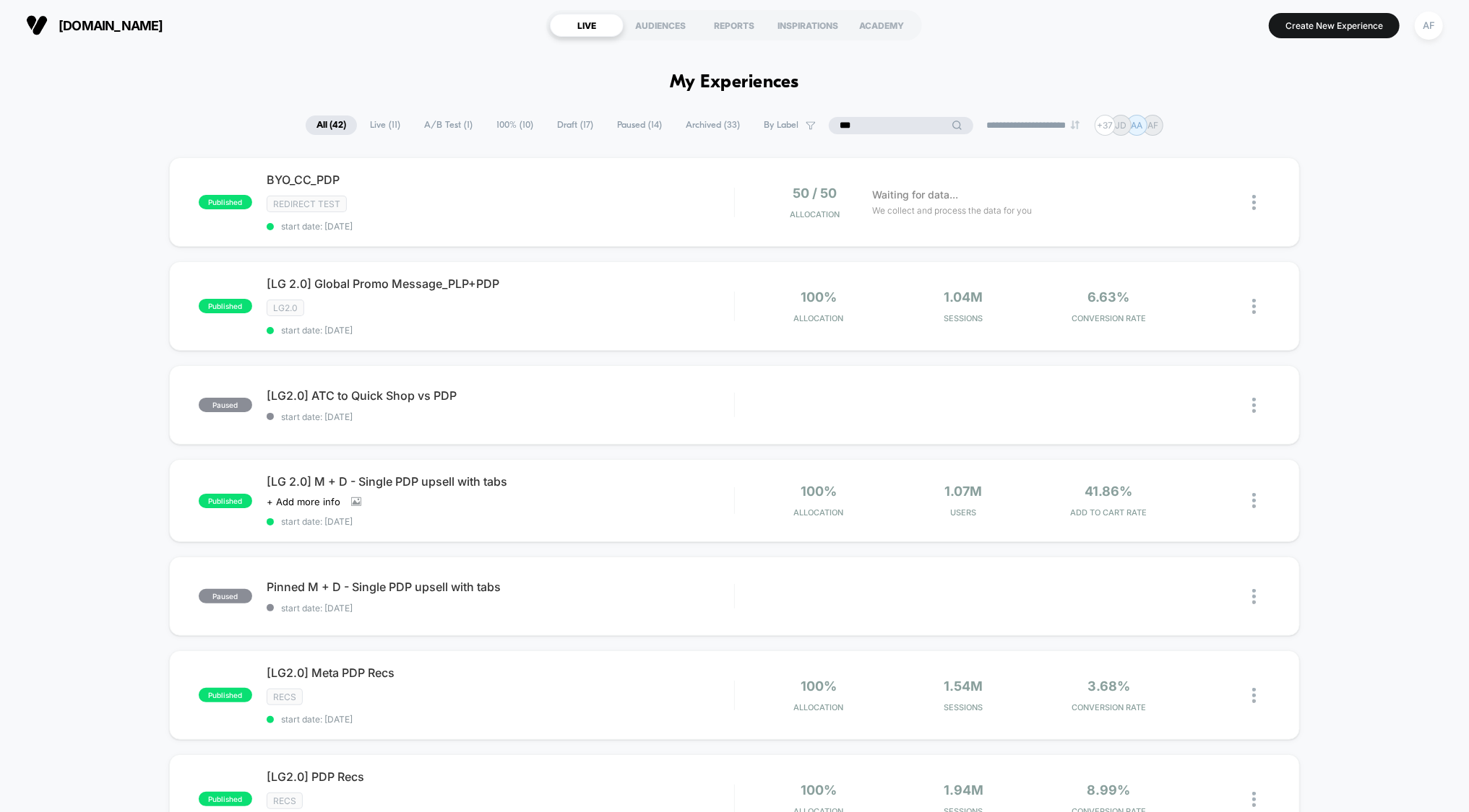
click at [877, 126] on input "***" at bounding box center [900, 125] width 144 height 17
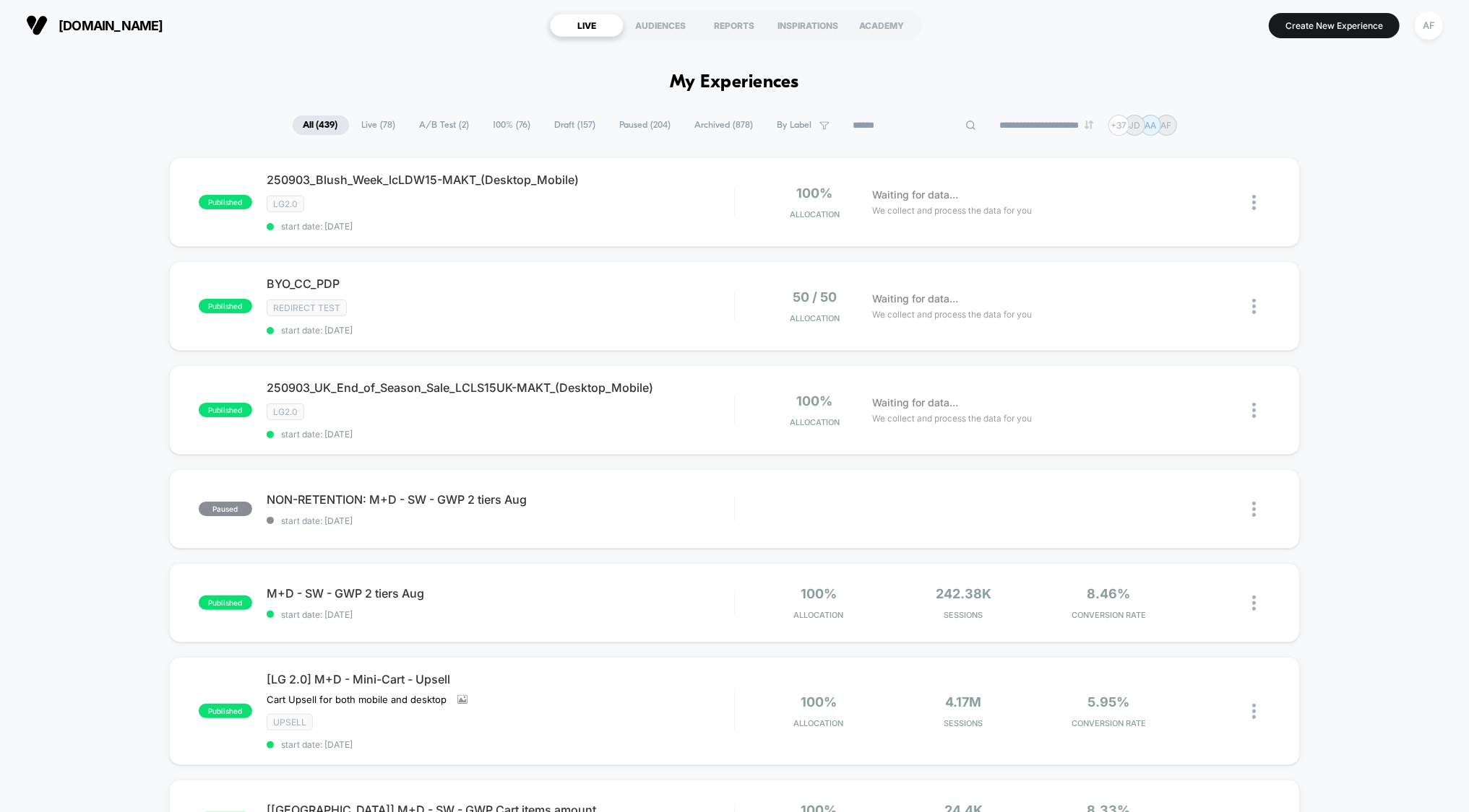
click at [434, 127] on span "A/B Test ( 2 )" at bounding box center [444, 125] width 72 height 20
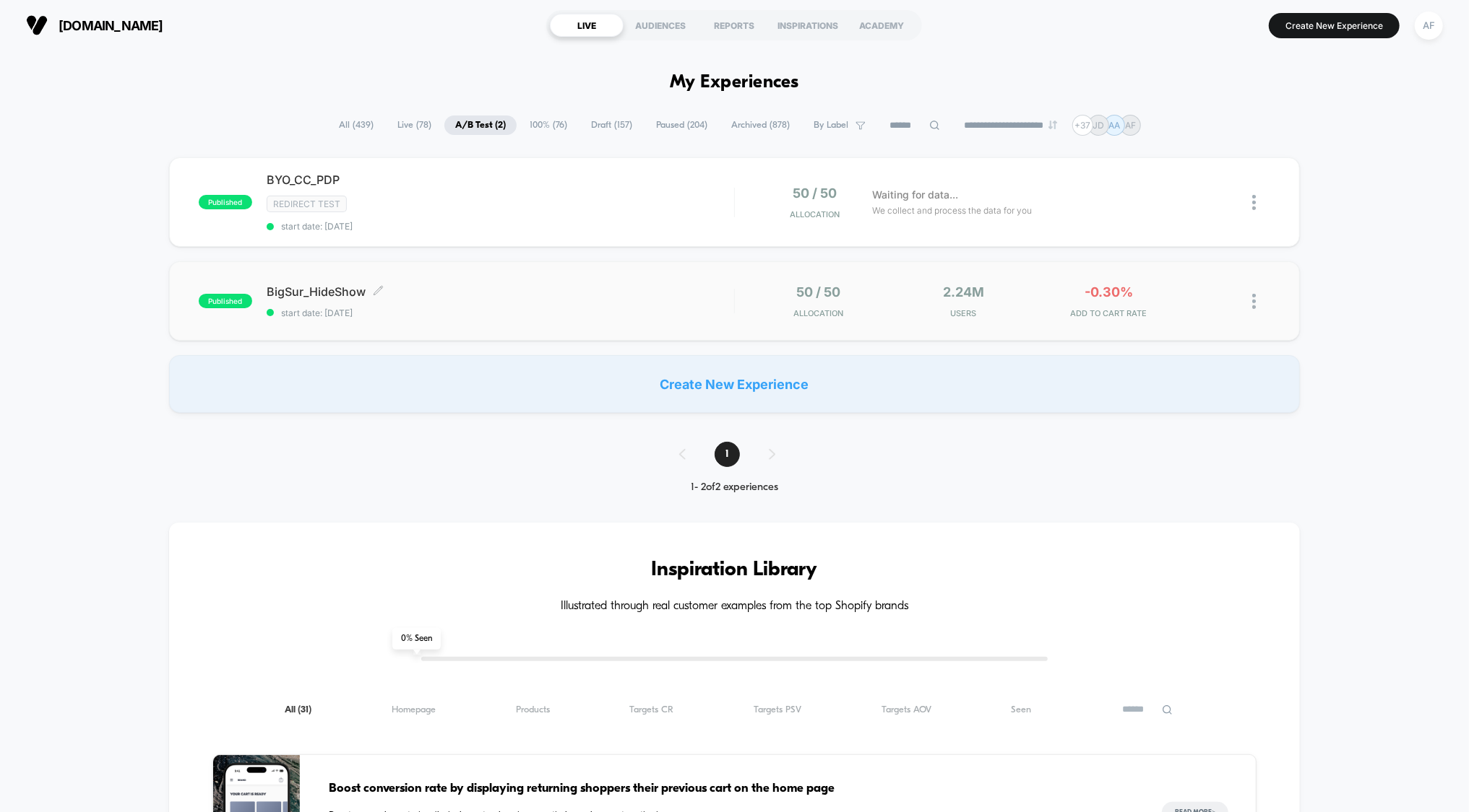
click at [485, 308] on span "start date: [DATE]" at bounding box center [500, 313] width 467 height 11
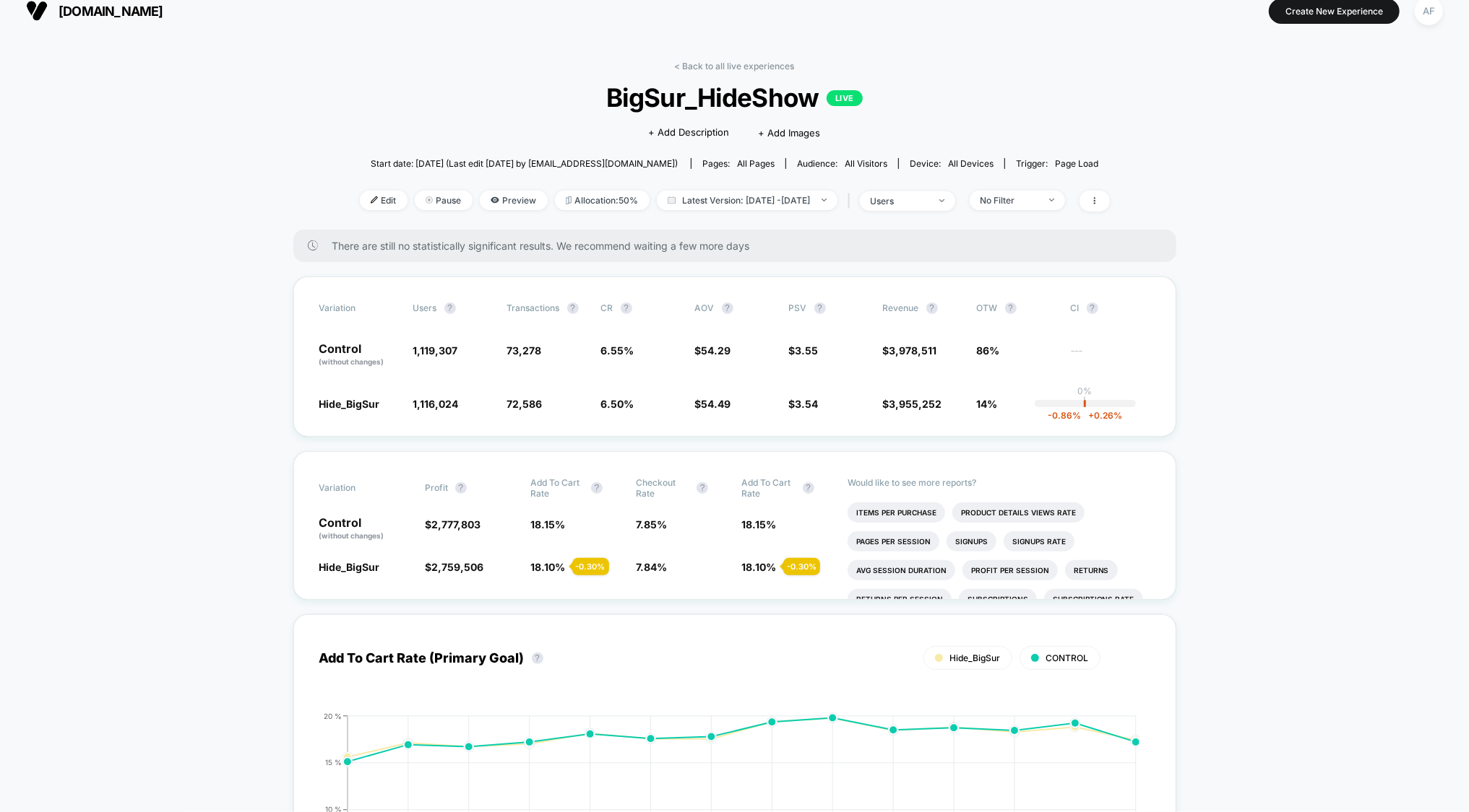
scroll to position [13, 0]
click at [1021, 200] on div "No Filter" at bounding box center [1009, 202] width 58 height 11
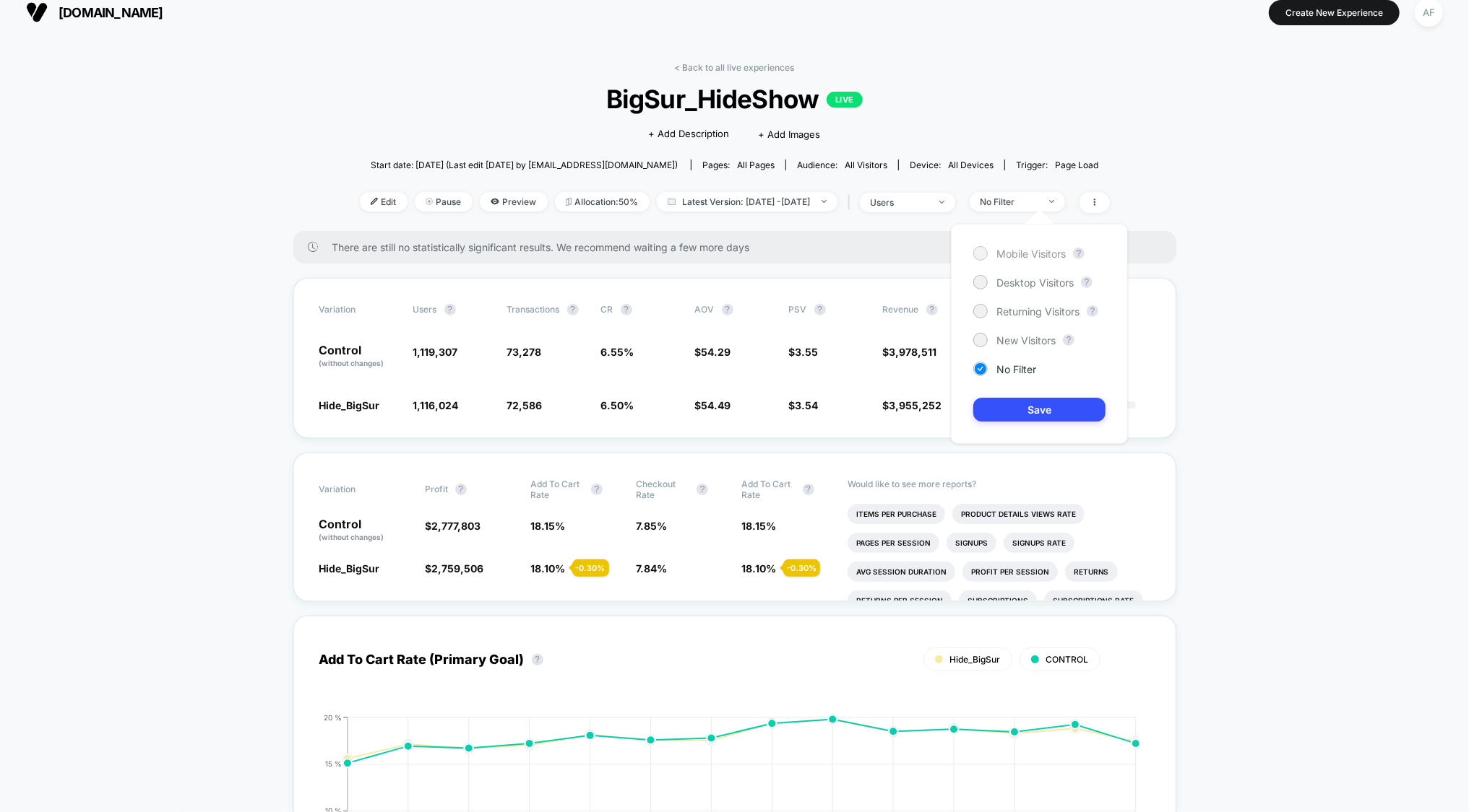
click at [1019, 259] on span "Mobile Visitors" at bounding box center [1031, 254] width 69 height 13
click at [1036, 417] on button "Save" at bounding box center [1039, 410] width 132 height 24
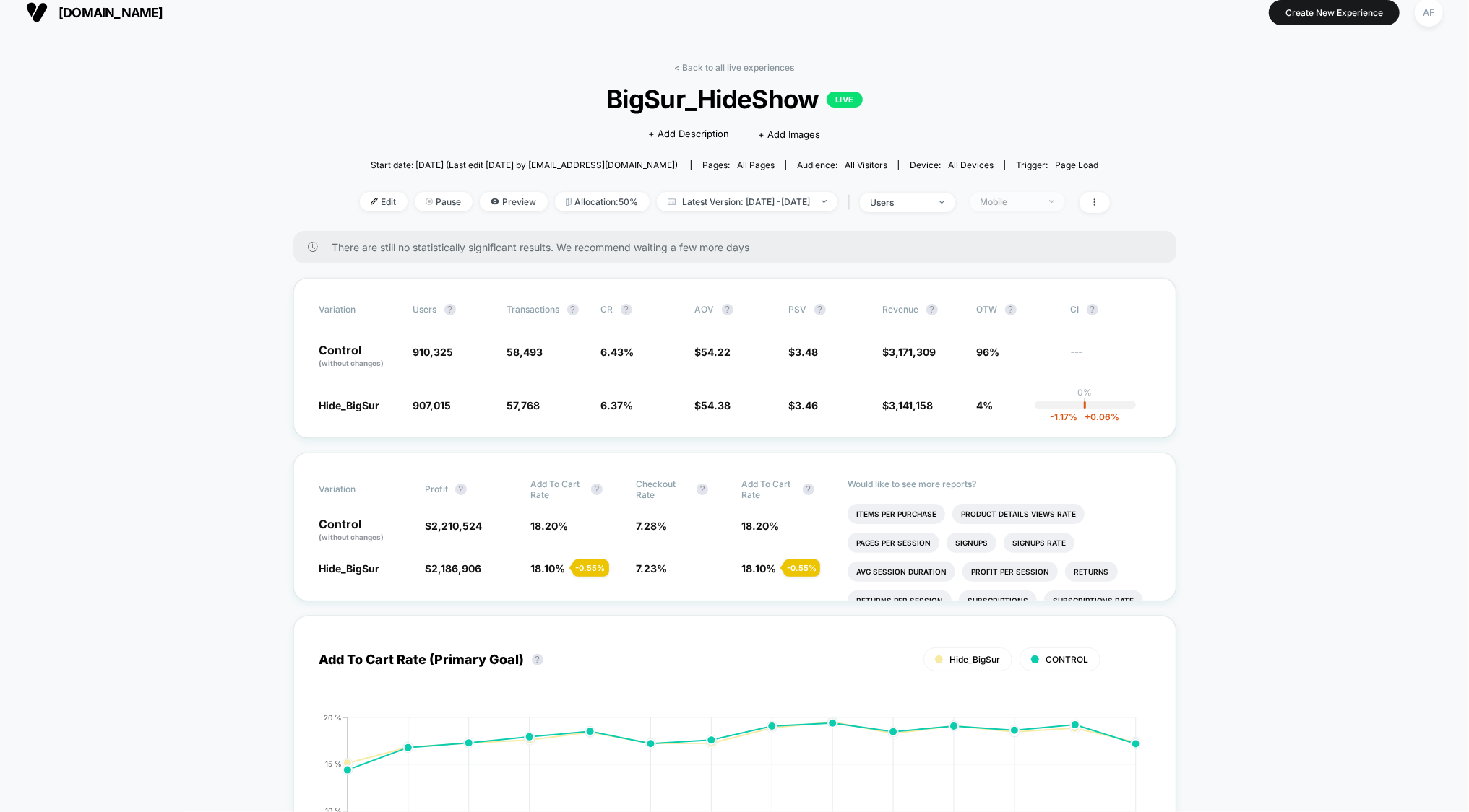
click at [1038, 198] on div "Mobile" at bounding box center [1009, 202] width 58 height 11
click at [1016, 276] on div "Desktop Visitors" at bounding box center [1023, 283] width 101 height 14
click at [1028, 416] on button "Save" at bounding box center [1039, 410] width 132 height 24
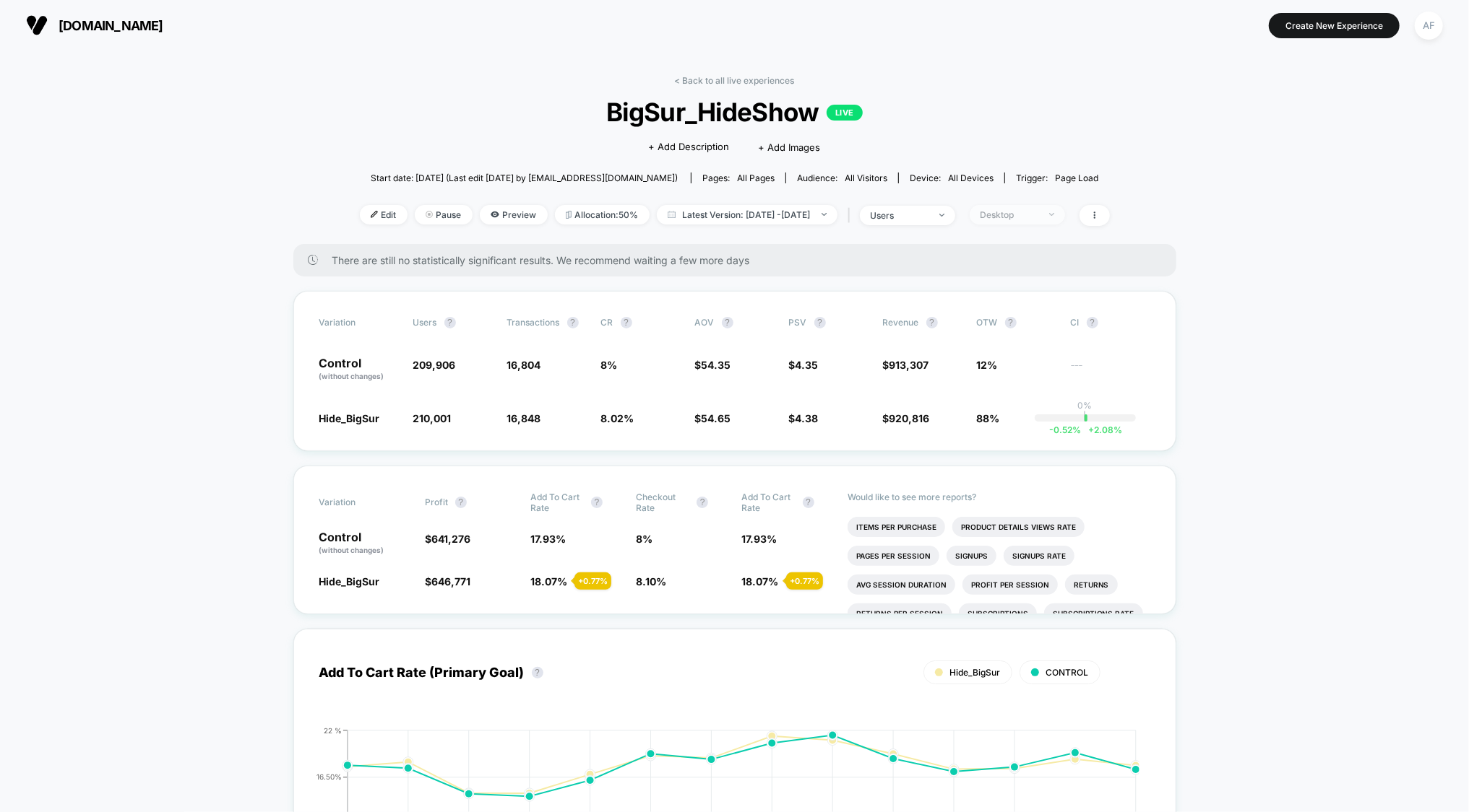
click at [1038, 212] on div "Desktop" at bounding box center [1009, 215] width 58 height 11
click at [1010, 325] on span "Returning Visitors" at bounding box center [1038, 325] width 83 height 13
click at [1023, 422] on button "Save" at bounding box center [1039, 423] width 132 height 24
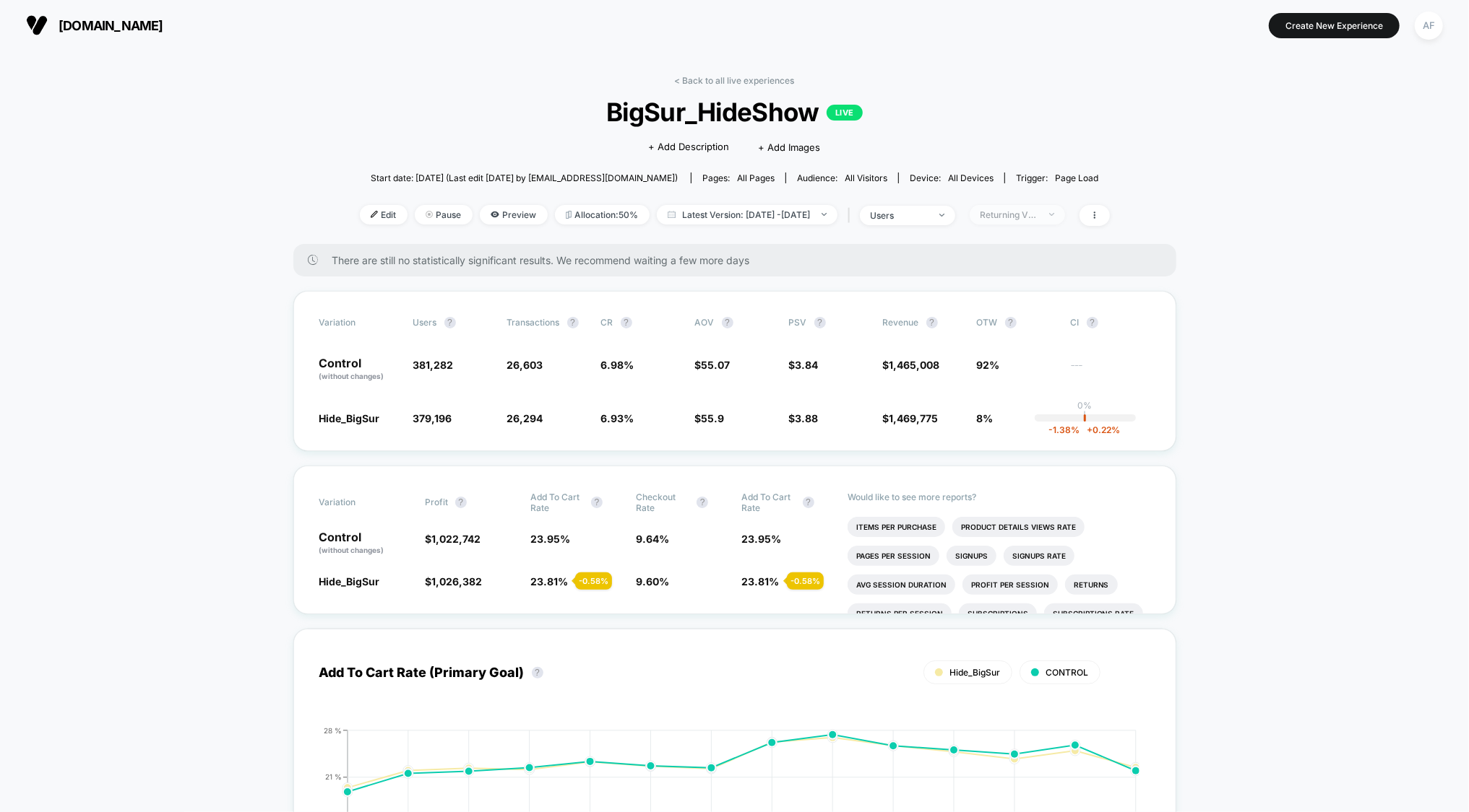
click at [1038, 210] on div "Returning Visitors" at bounding box center [1009, 215] width 58 height 11
click at [1029, 350] on span "New Visitors" at bounding box center [1026, 354] width 59 height 13
click at [1021, 422] on button "Save" at bounding box center [1039, 423] width 132 height 24
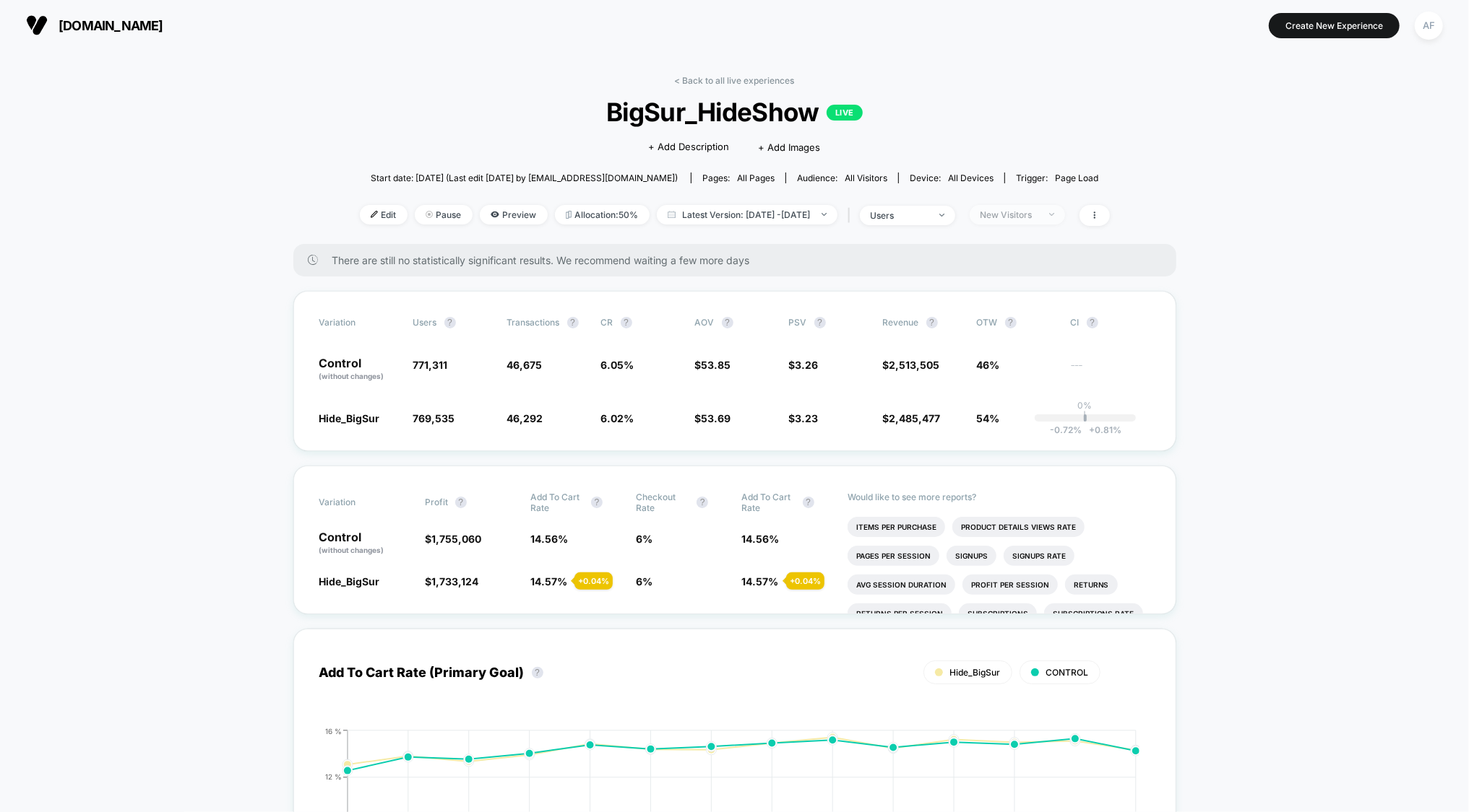
click at [1038, 215] on div "New Visitors" at bounding box center [1009, 215] width 58 height 11
click at [1013, 267] on span "Mobile Visitors" at bounding box center [1031, 267] width 69 height 13
click at [1000, 384] on span "No Filter" at bounding box center [1017, 383] width 40 height 13
click at [1012, 420] on button "Save" at bounding box center [1039, 423] width 132 height 24
